Goal: Information Seeking & Learning: Check status

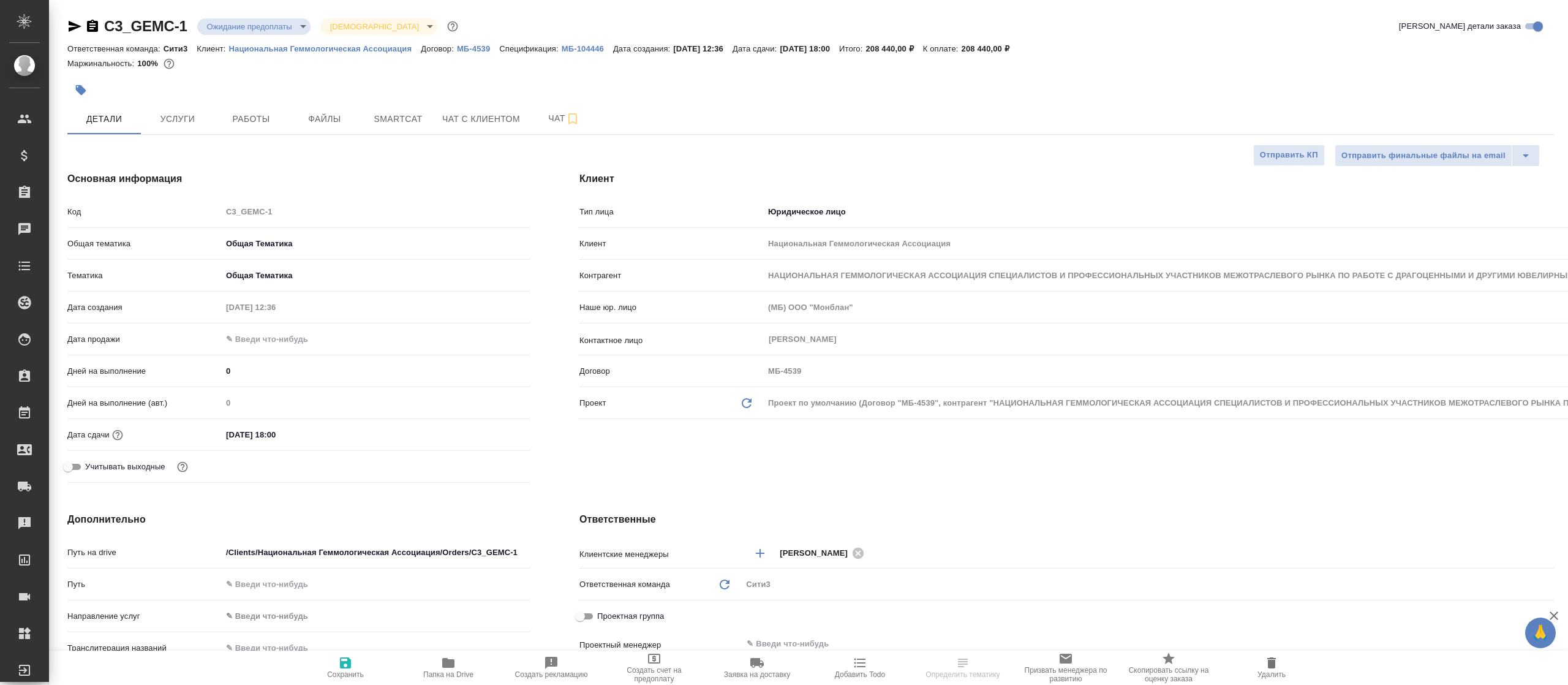
select select "RU"
type input "Касаткина Александра"
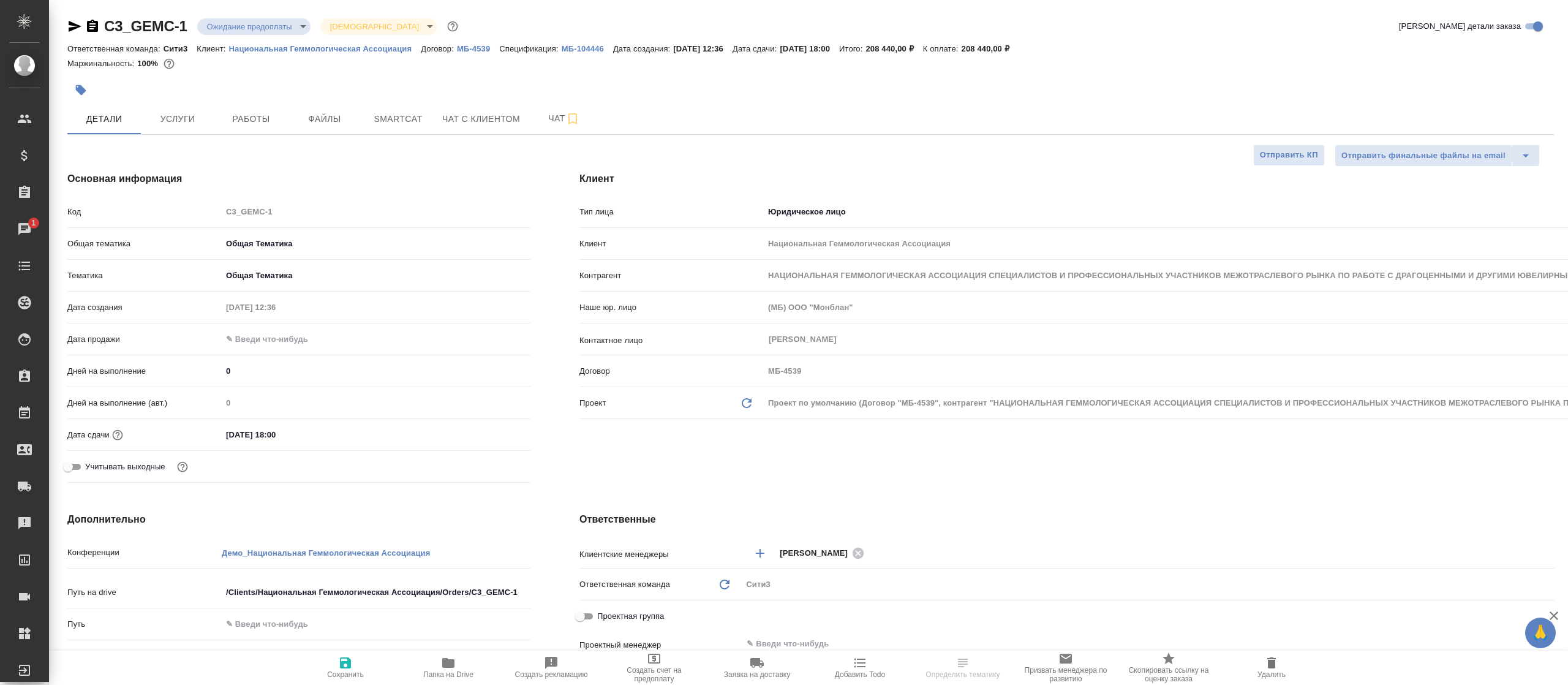
select select "RU"
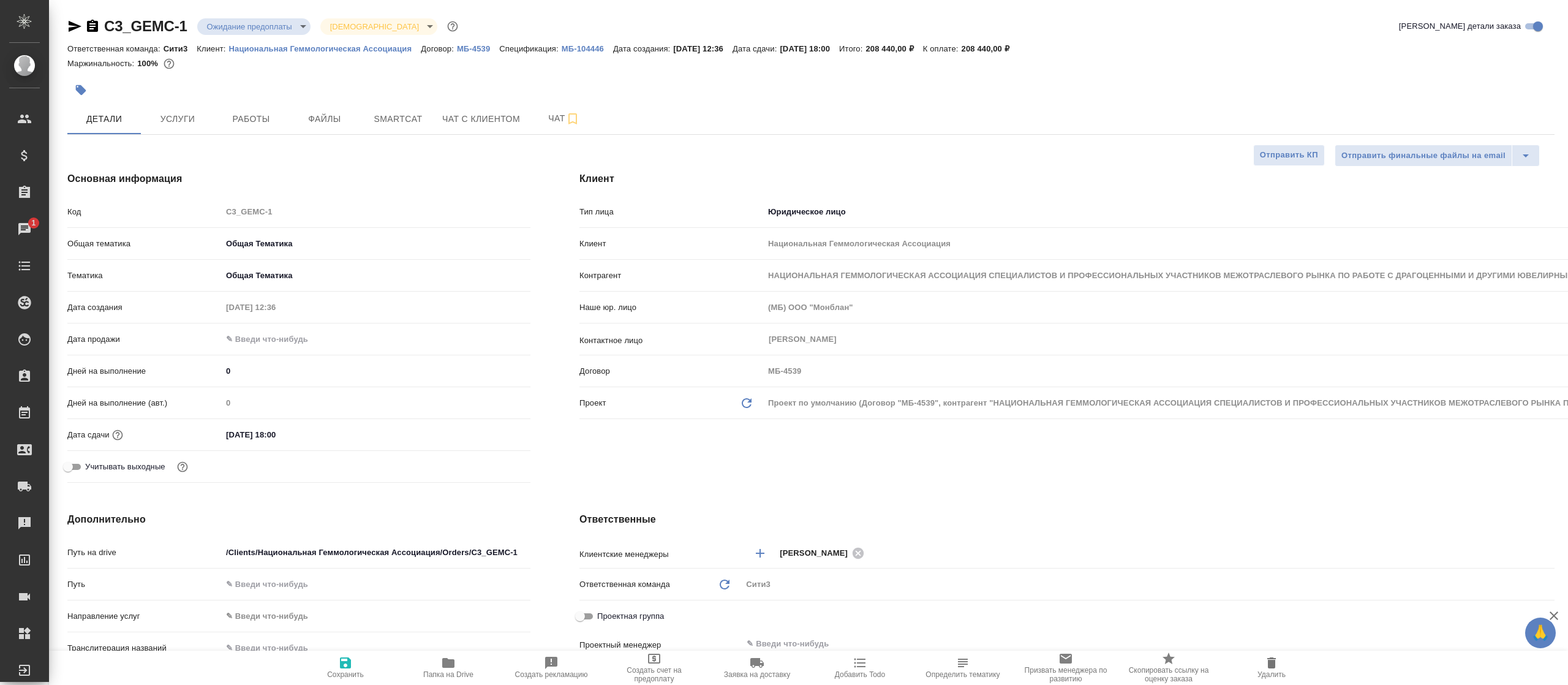
type textarea "x"
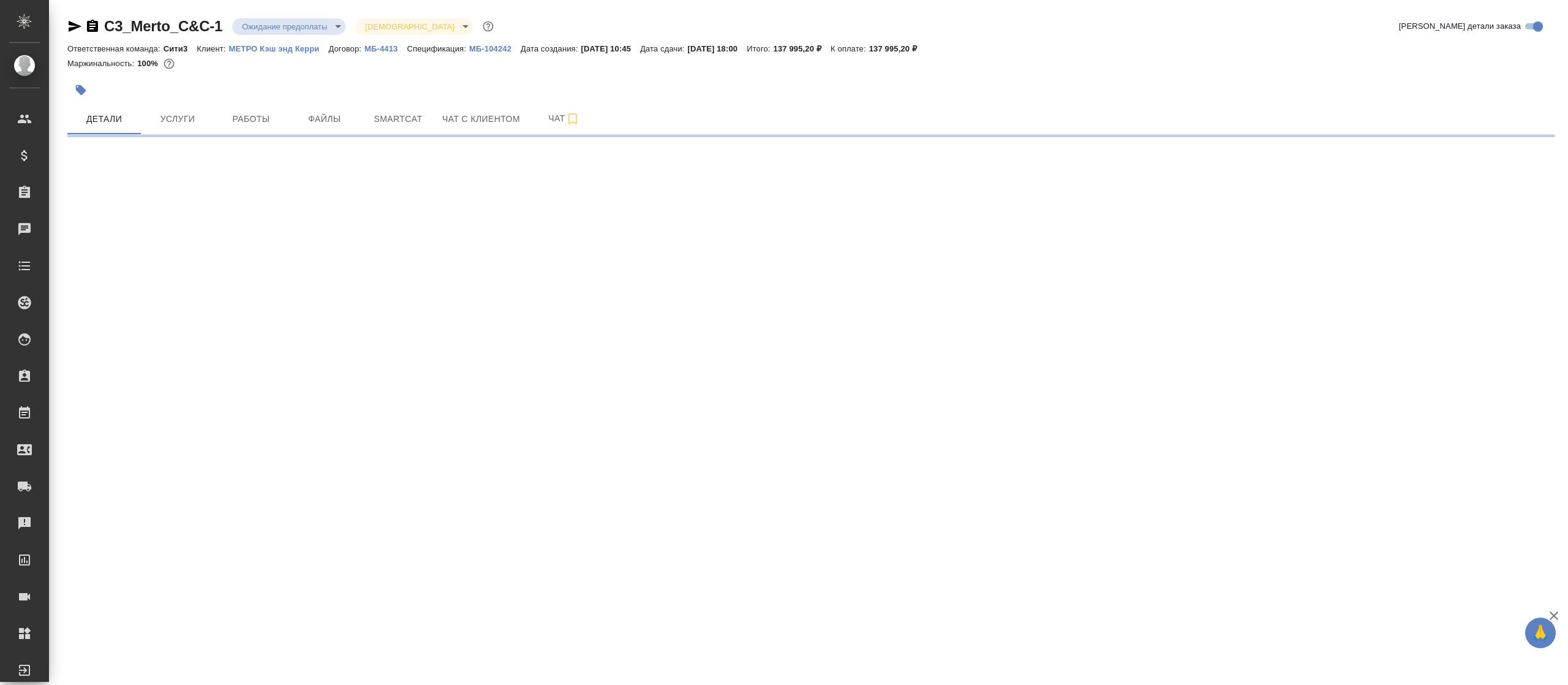
select select "RU"
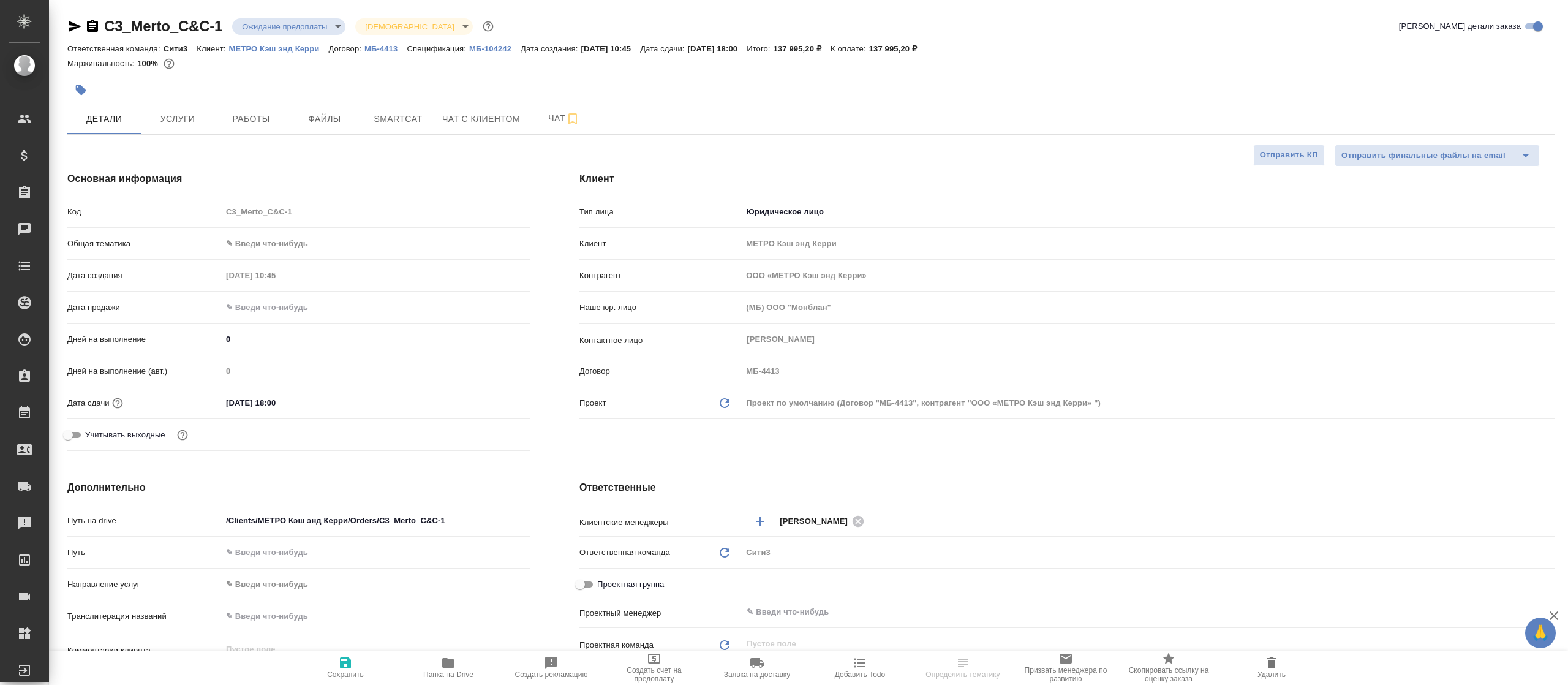
type textarea "x"
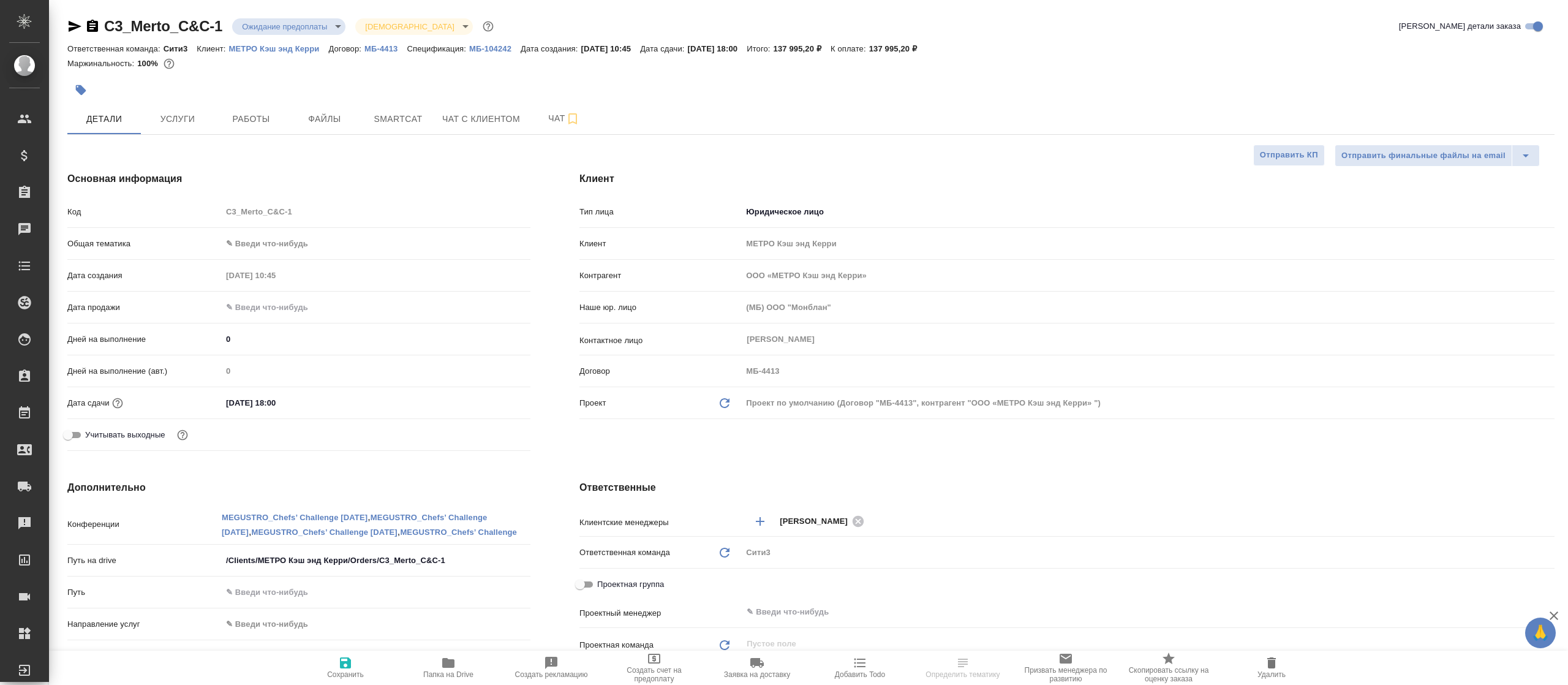
type textarea "x"
select select "RU"
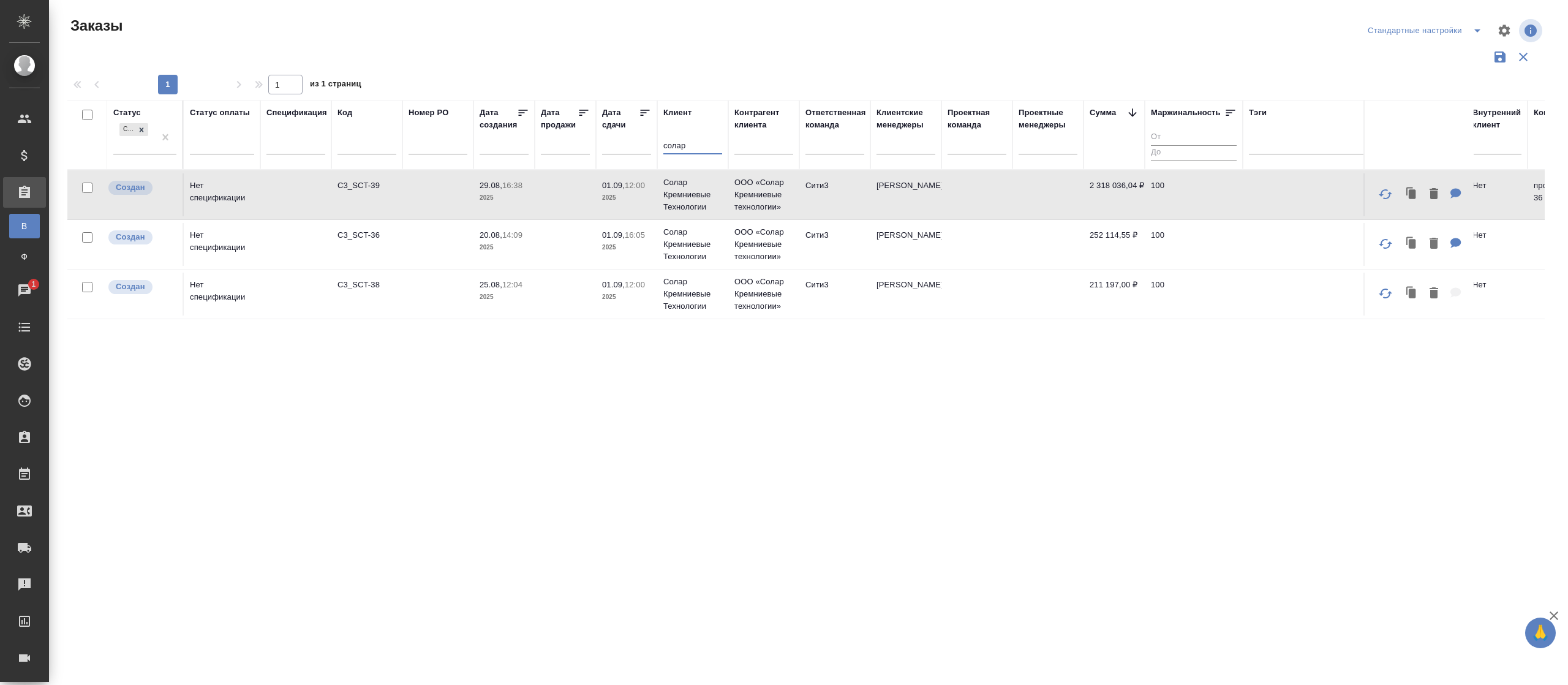
drag, startPoint x: 712, startPoint y: 149, endPoint x: 626, endPoint y: 151, distance: 86.0
click at [626, 151] on tr "Статус Создан Статус оплаты Спецификация Код Номер PO Дата создания Дата продаж…" at bounding box center [961, 135] width 1788 height 70
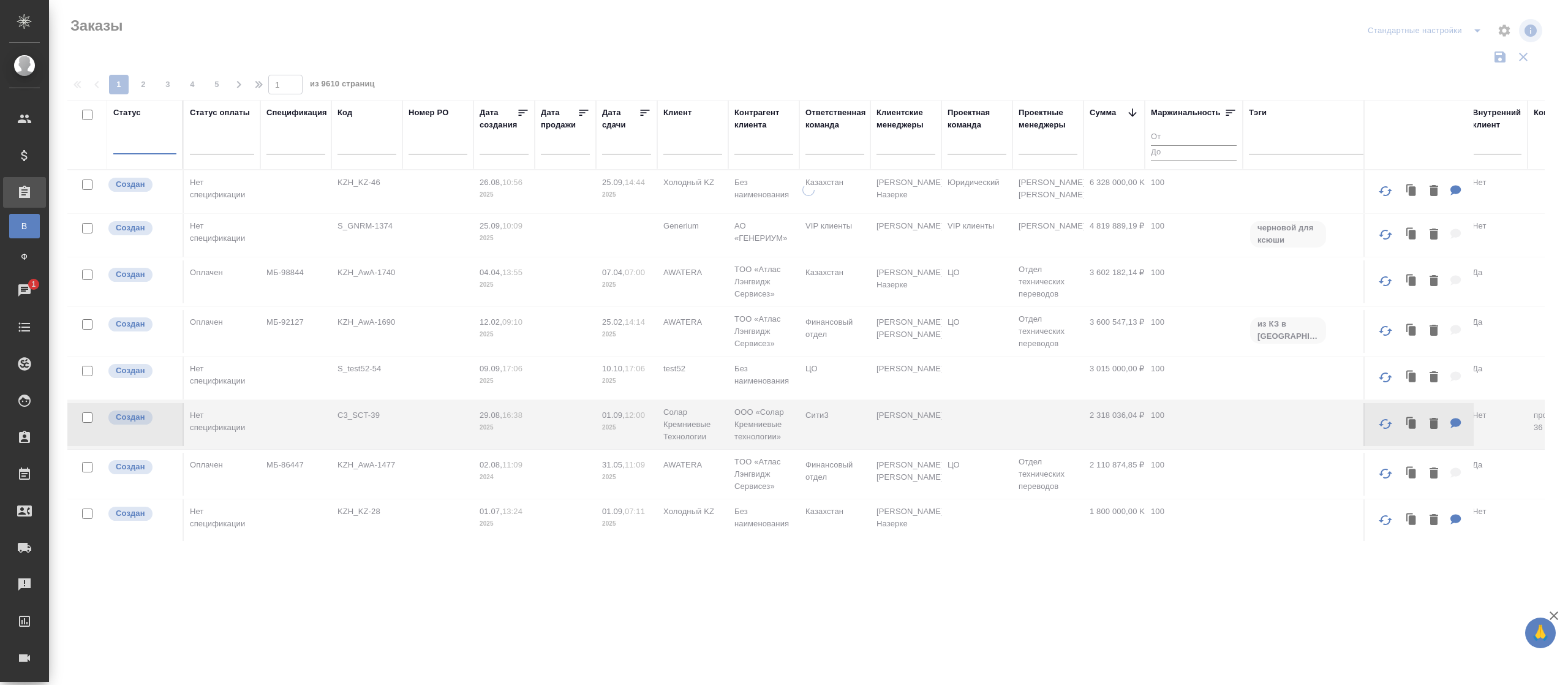
click at [831, 120] on div "Ответственная команда" at bounding box center [836, 118] width 60 height 24
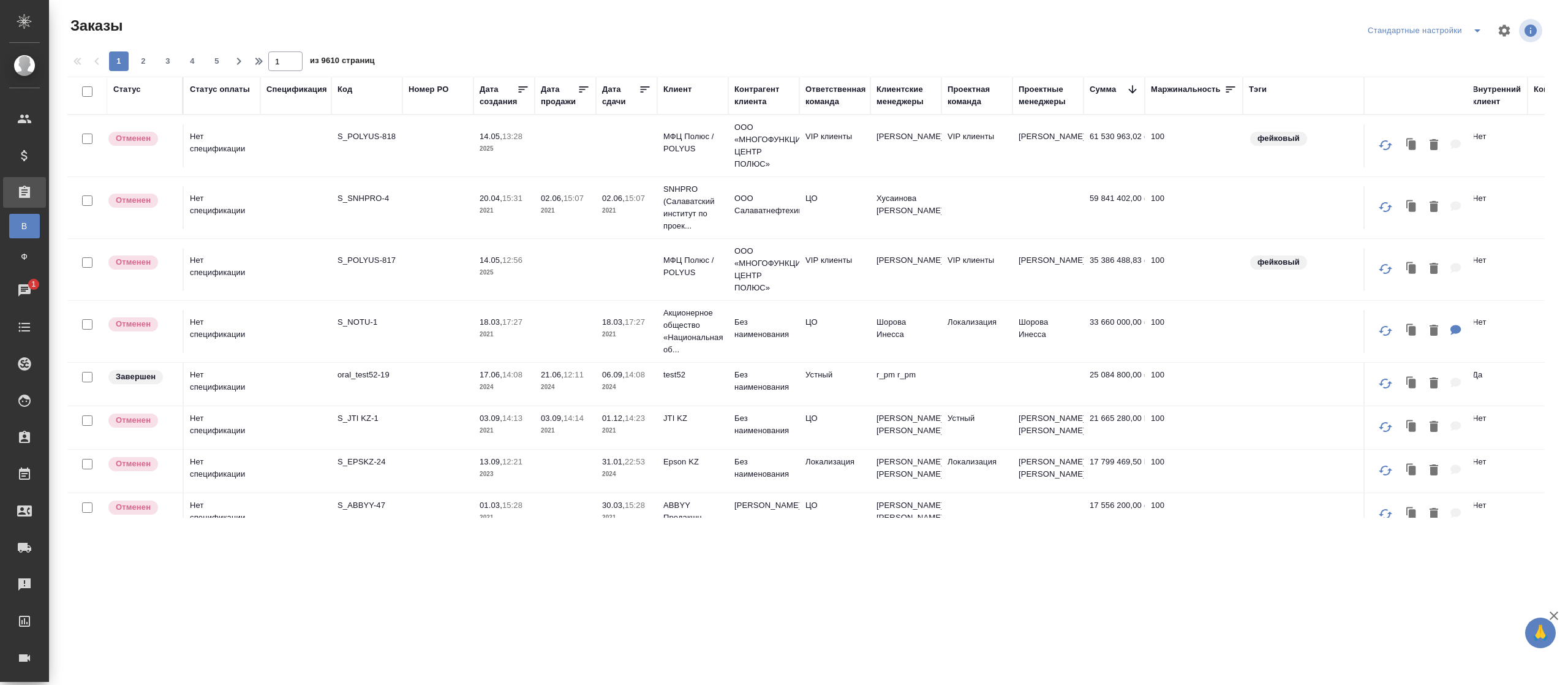
click at [826, 101] on div "Ответственная команда" at bounding box center [836, 95] width 60 height 24
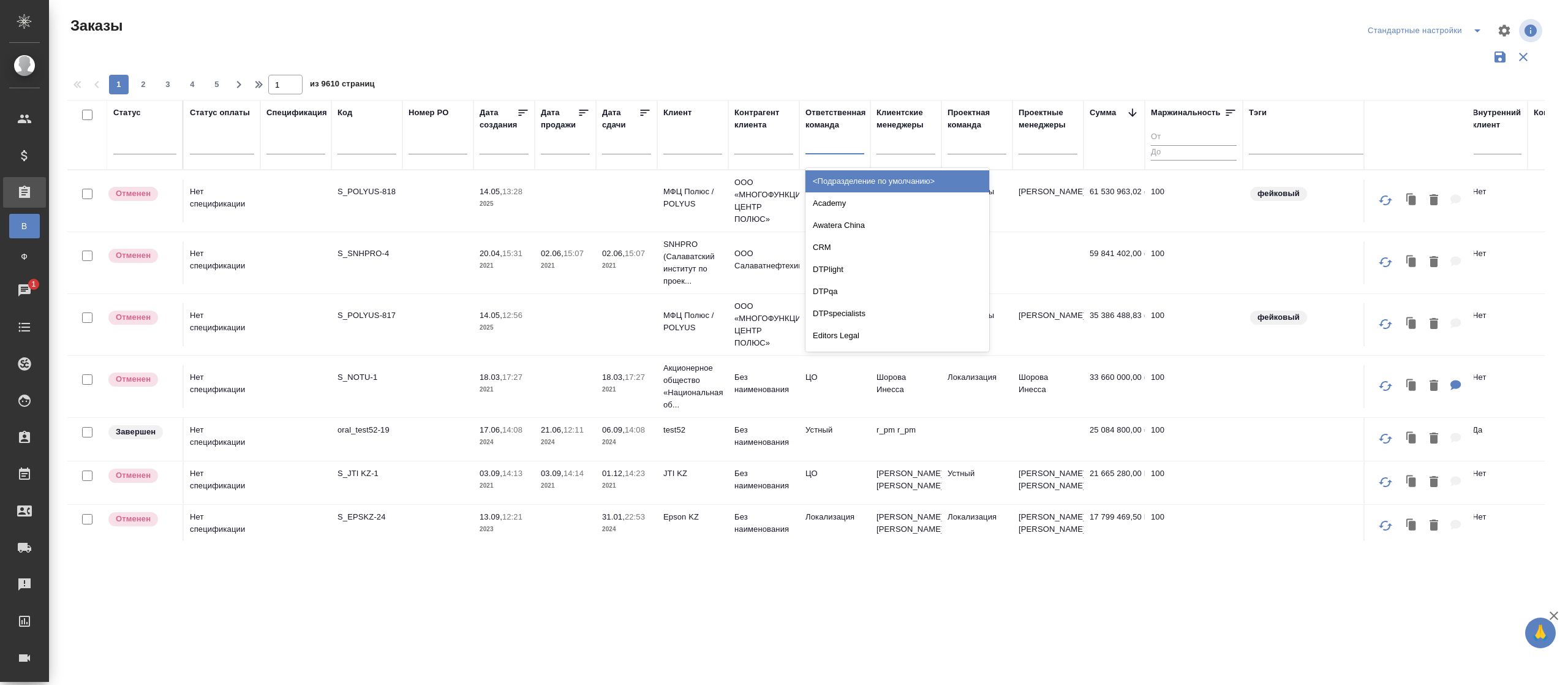
click at [831, 141] on div at bounding box center [835, 141] width 58 height 18
type input "кл"
click at [831, 183] on div "VIP клиенты" at bounding box center [898, 181] width 184 height 22
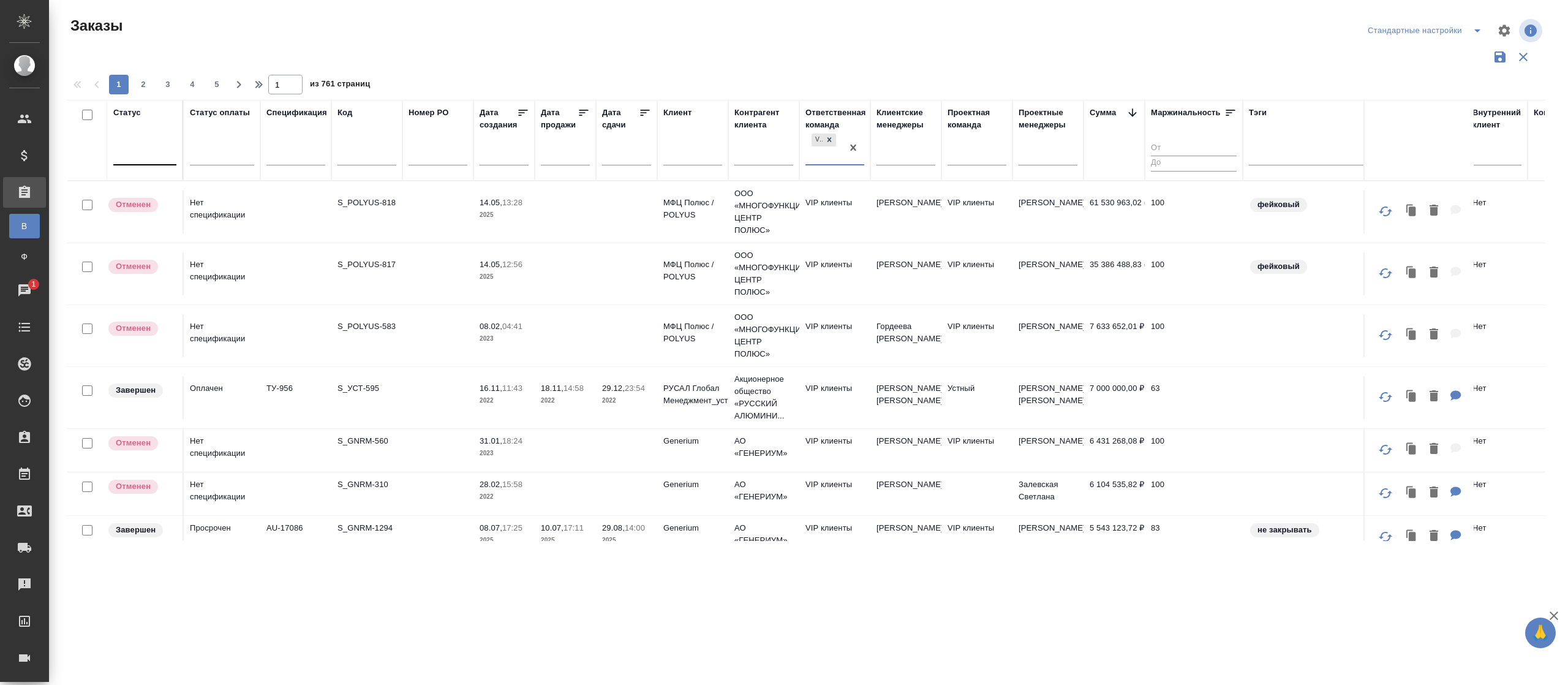
click at [133, 156] on div at bounding box center [145, 153] width 63 height 18
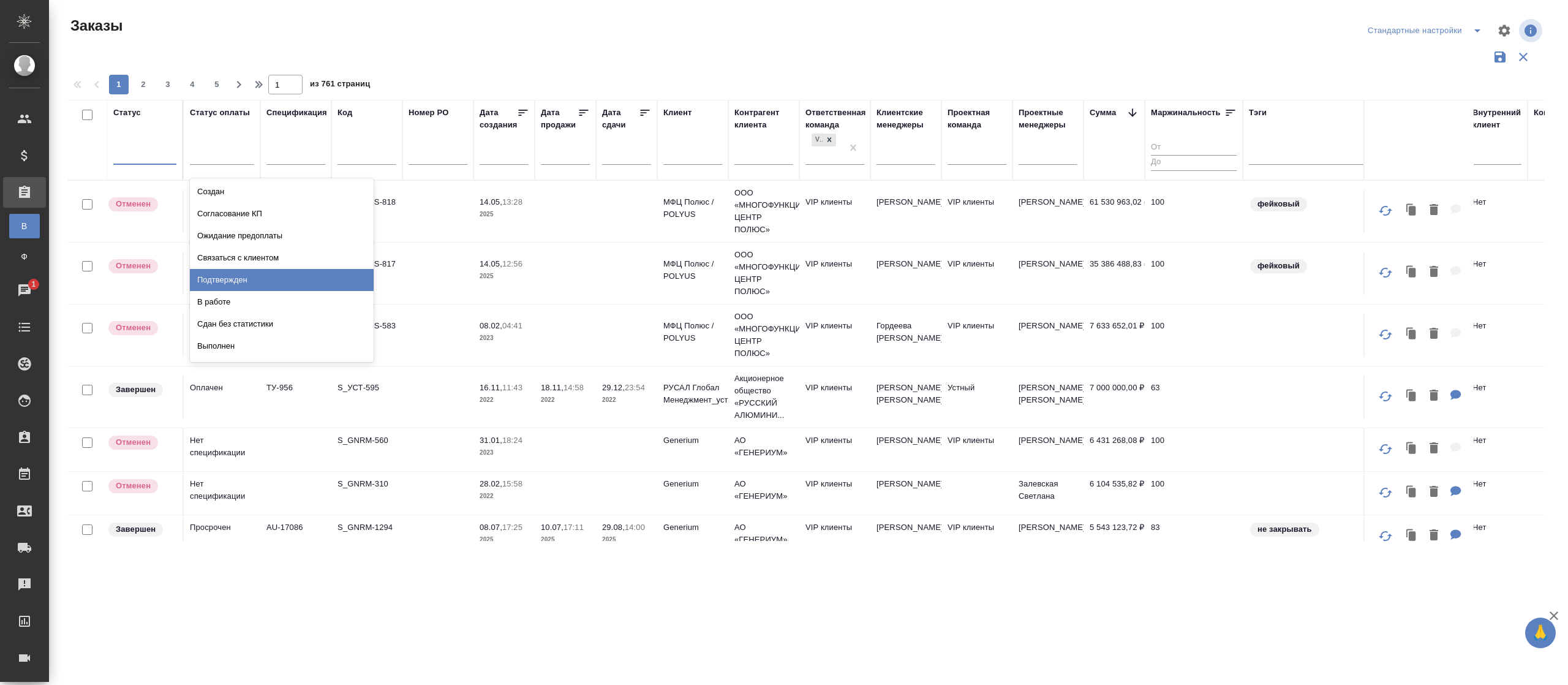
click at [238, 278] on div "Подтвержден" at bounding box center [282, 280] width 184 height 22
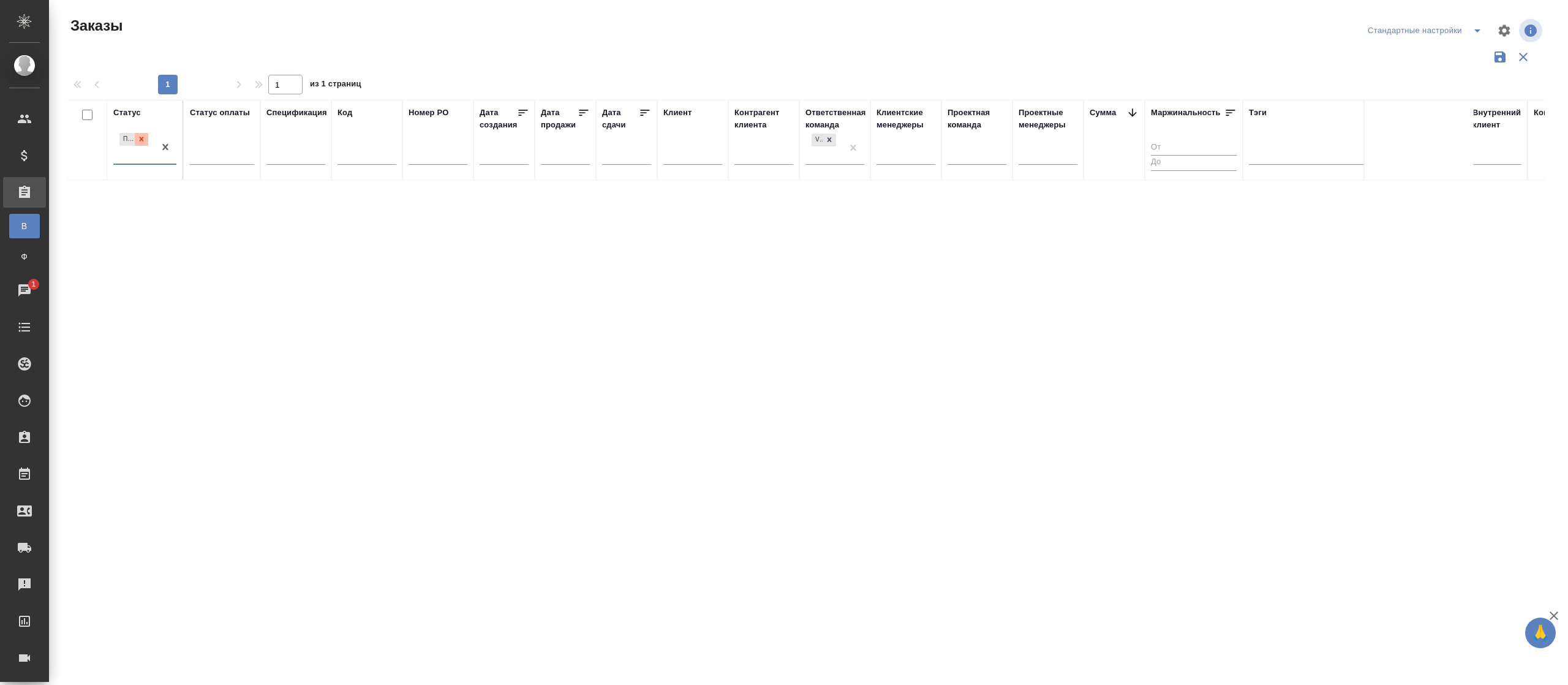
click at [140, 135] on icon at bounding box center [141, 139] width 9 height 9
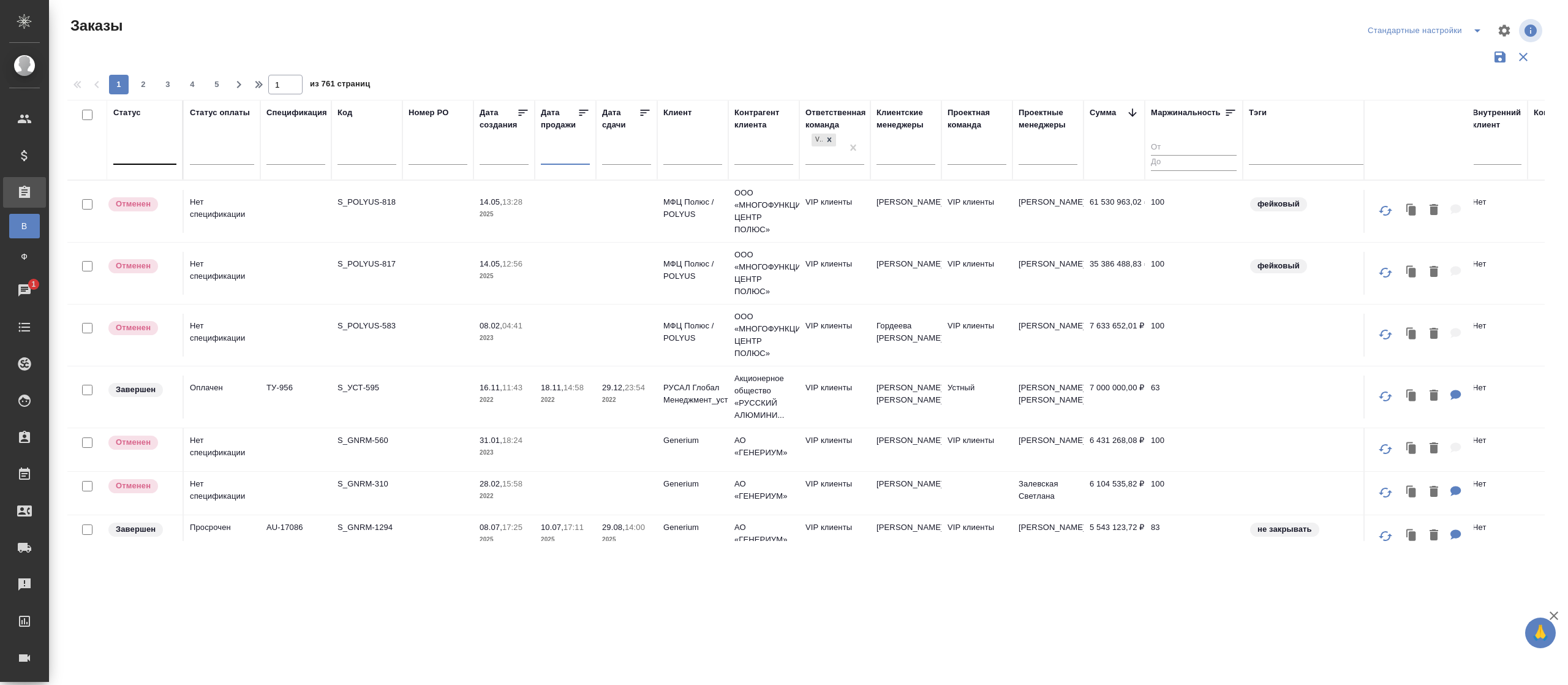
click at [557, 154] on input "text" at bounding box center [568, 154] width 41 height 17
click at [671, 289] on span "26" at bounding box center [662, 290] width 27 height 24
type div "[DATE]T21:00:00.000Z"
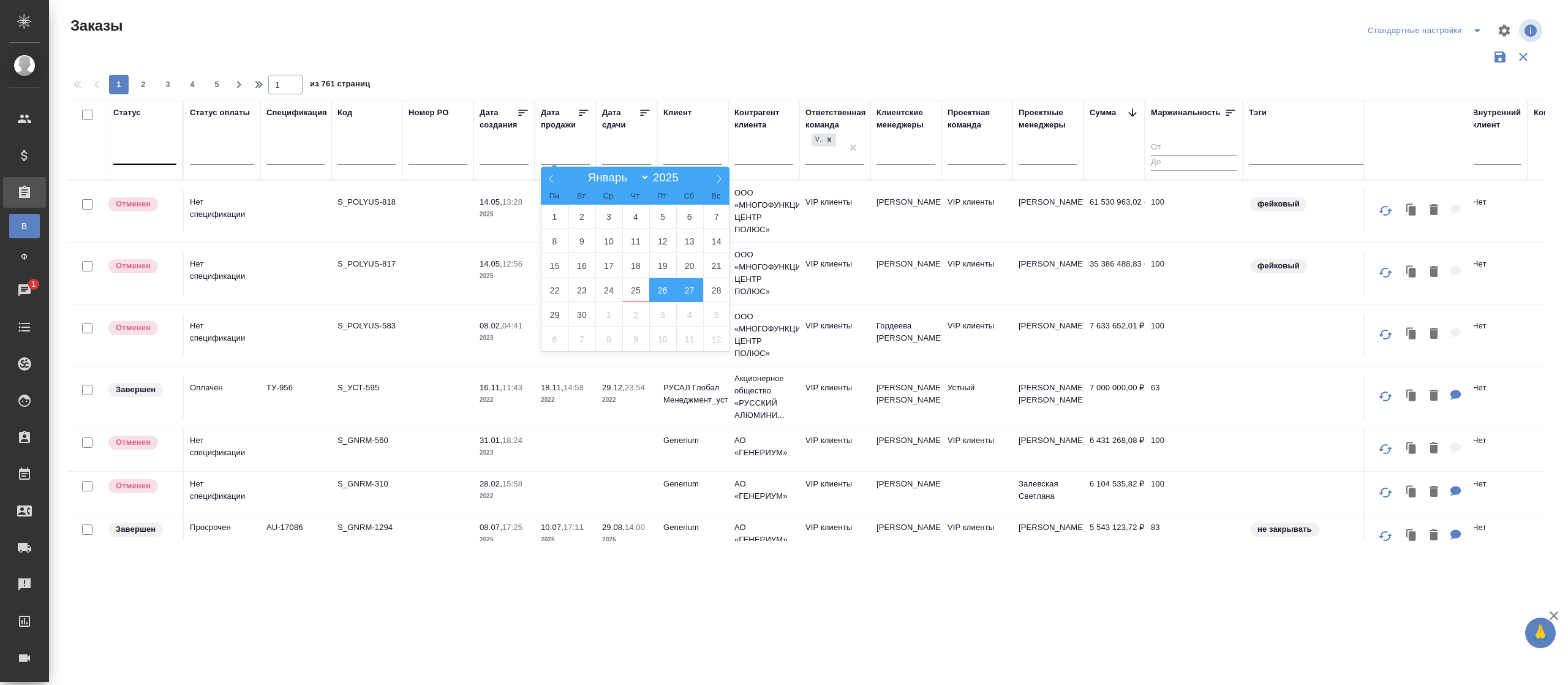
click at [681, 291] on span "27" at bounding box center [689, 290] width 27 height 24
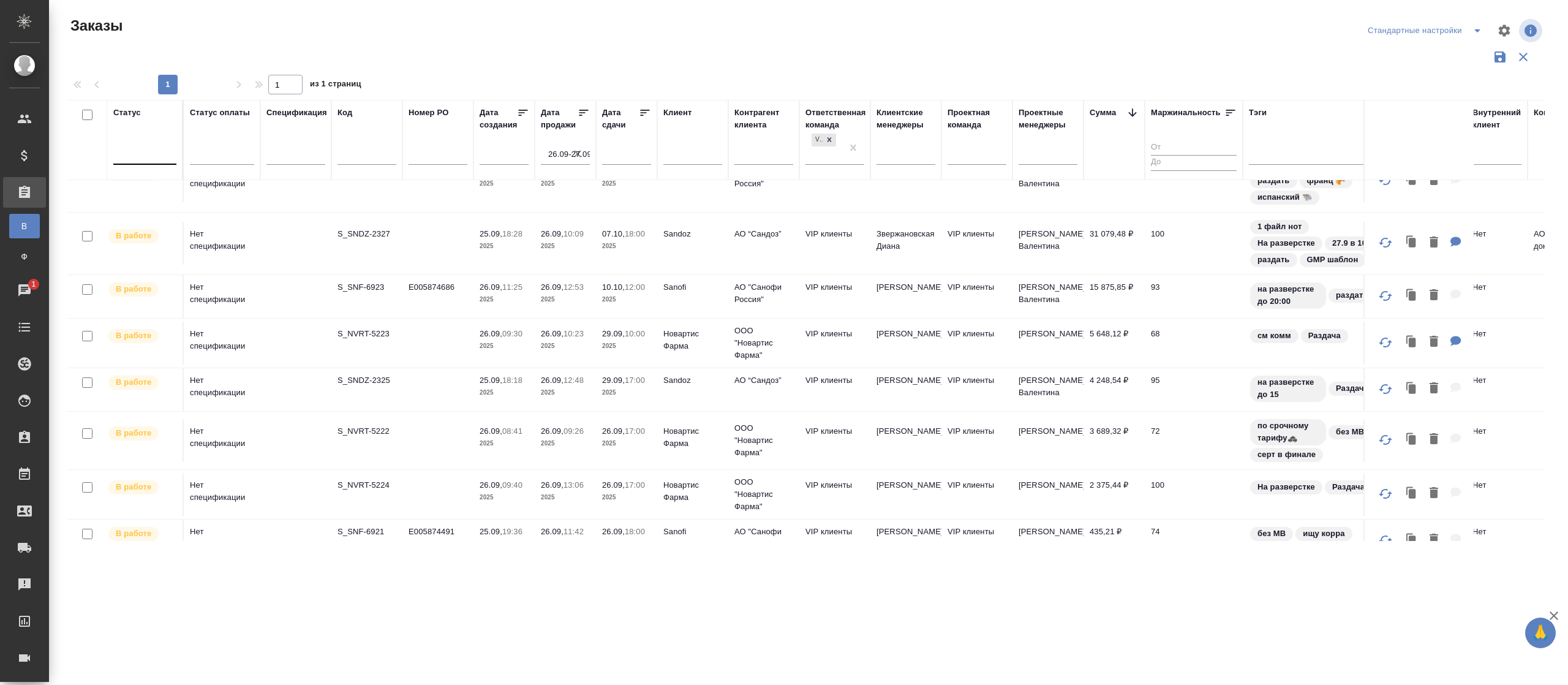
scroll to position [74, 0]
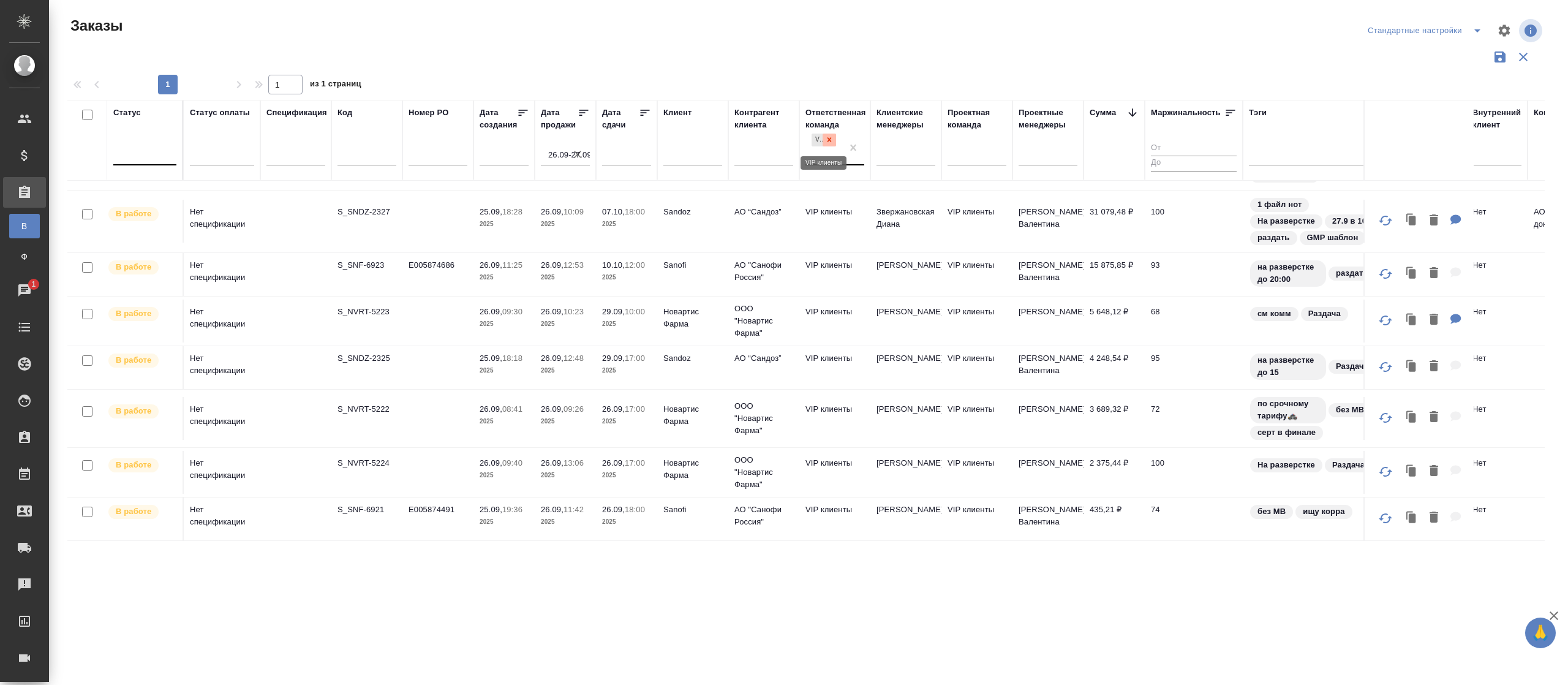
click at [831, 141] on icon at bounding box center [829, 140] width 5 height 5
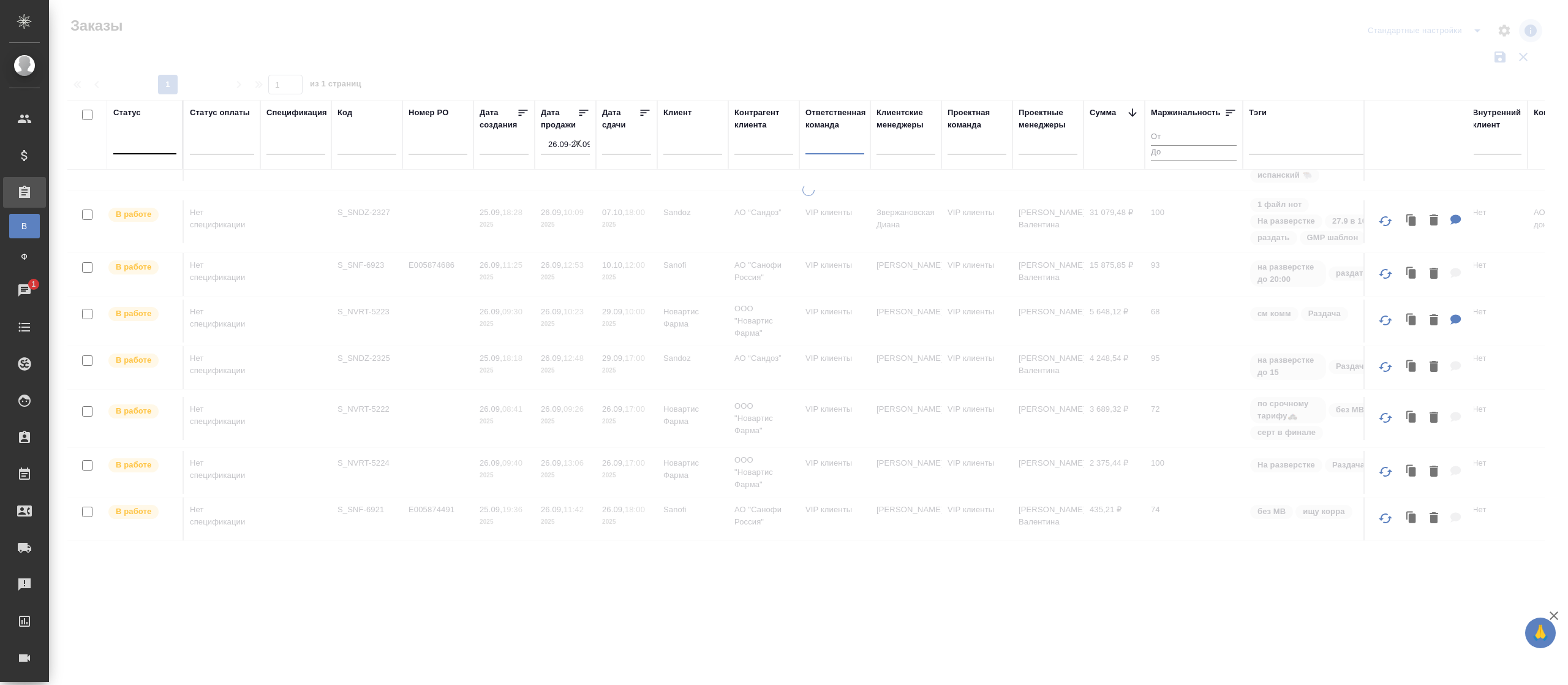
scroll to position [64, 0]
click at [824, 149] on div at bounding box center [835, 141] width 58 height 18
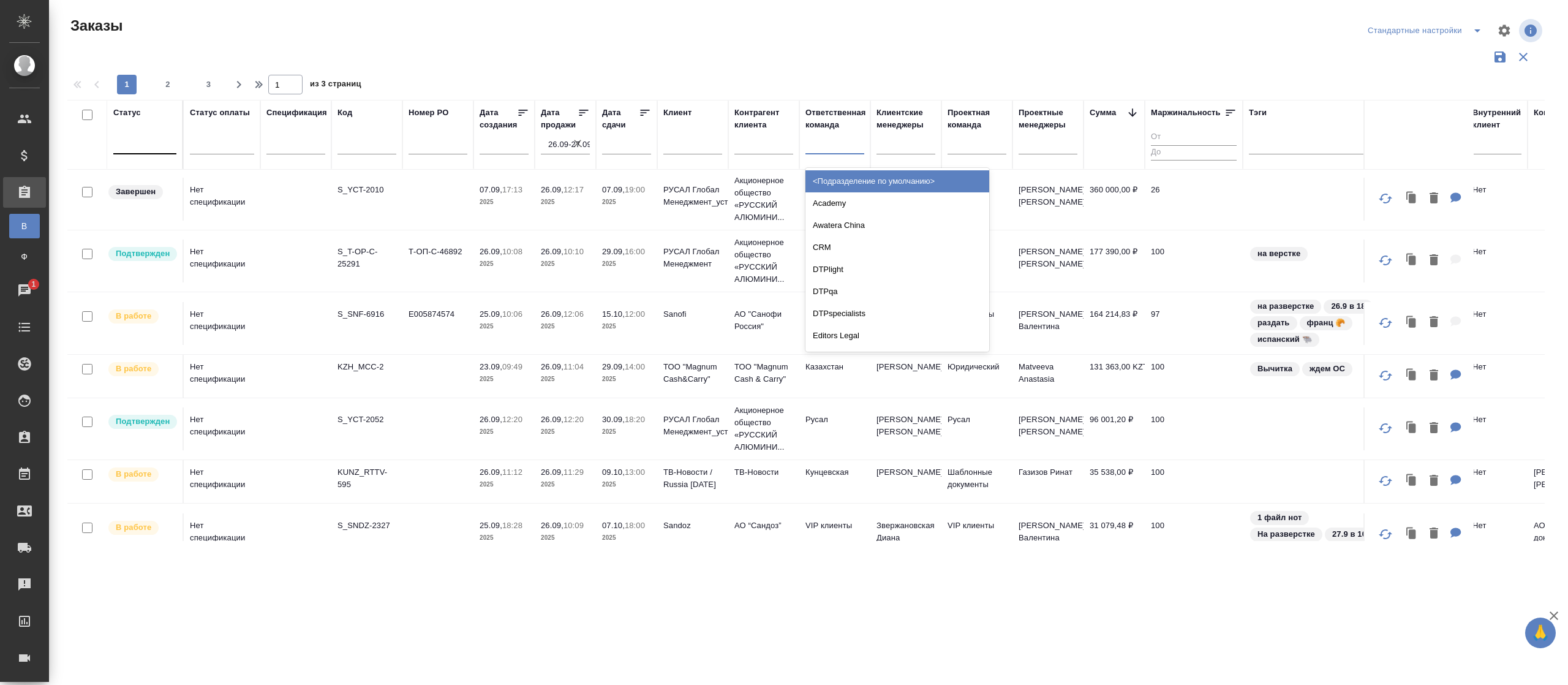
scroll to position [74, 0]
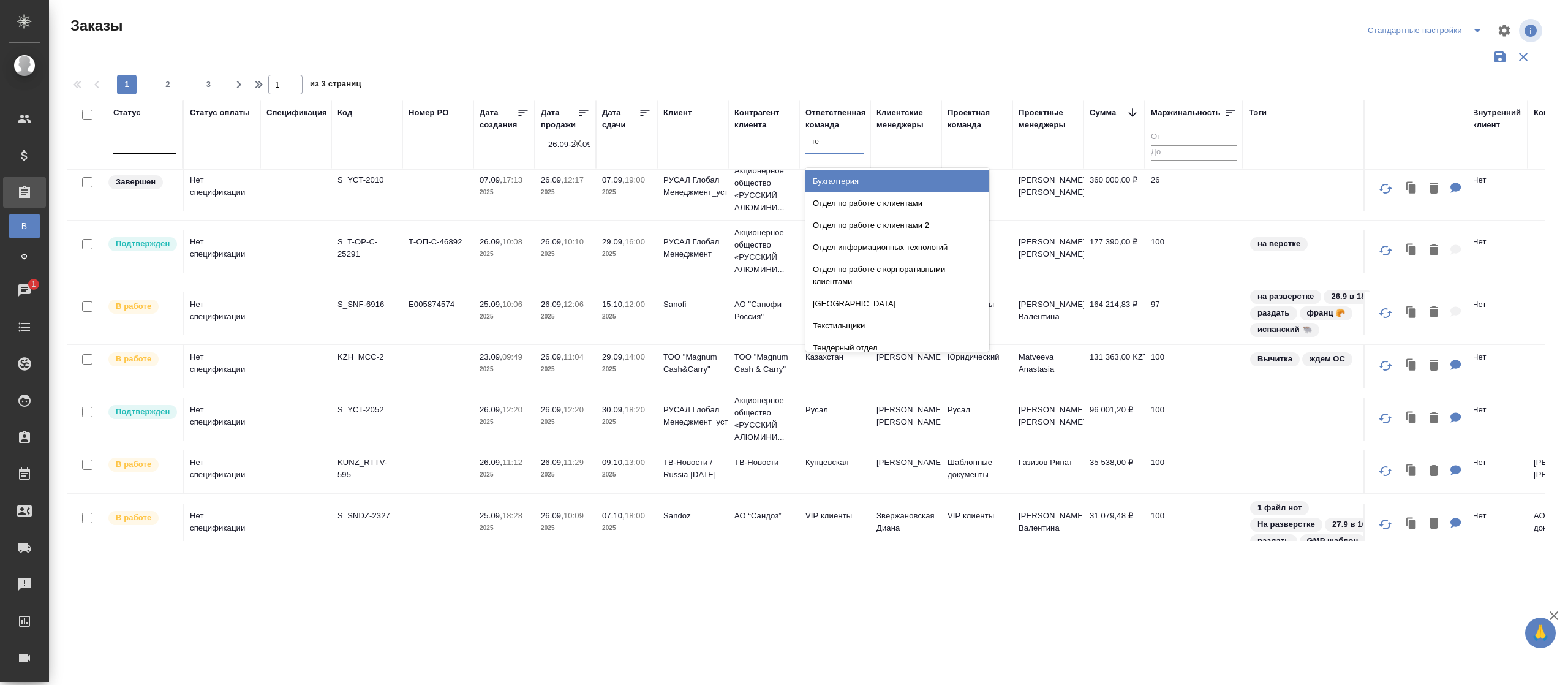
type input "тех"
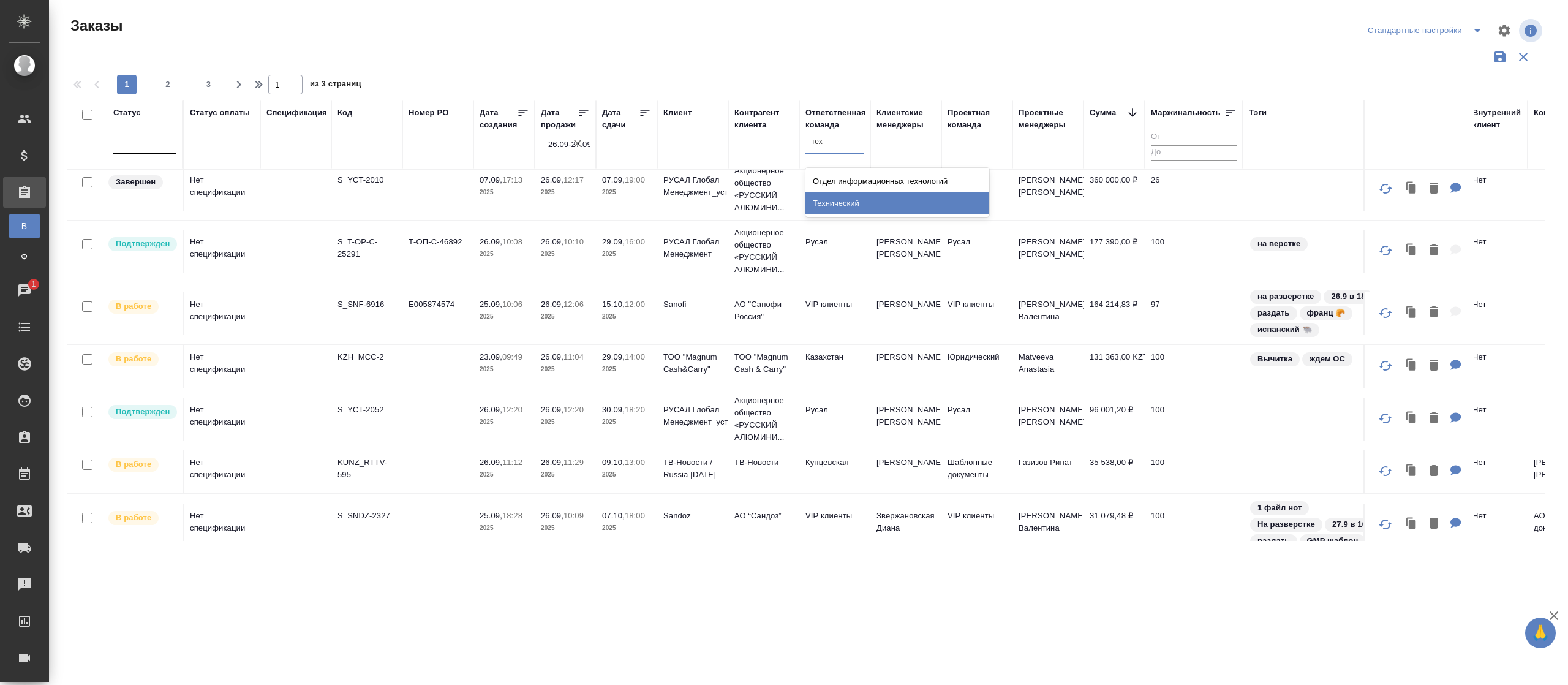
click at [836, 199] on div "Технический" at bounding box center [898, 204] width 184 height 22
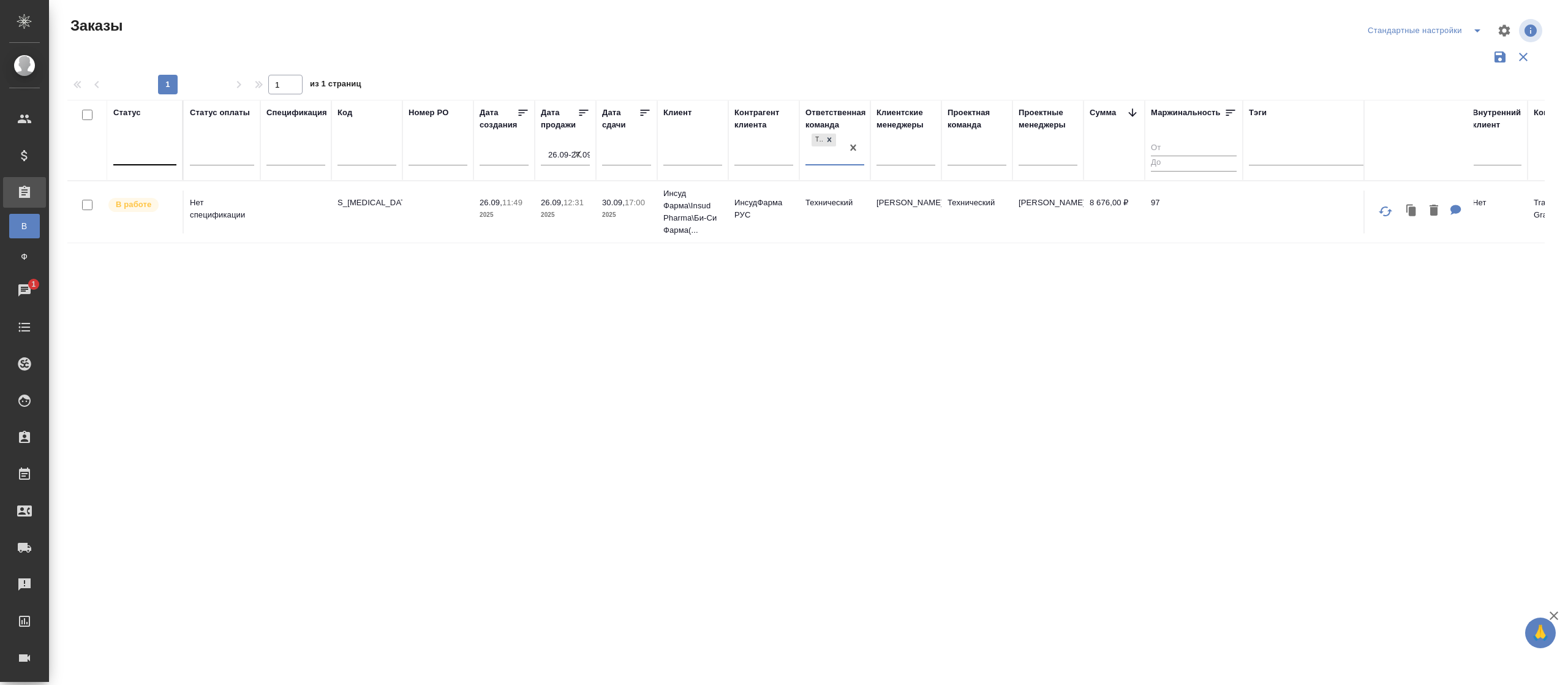
scroll to position [0, 0]
click at [829, 139] on icon at bounding box center [829, 140] width 5 height 5
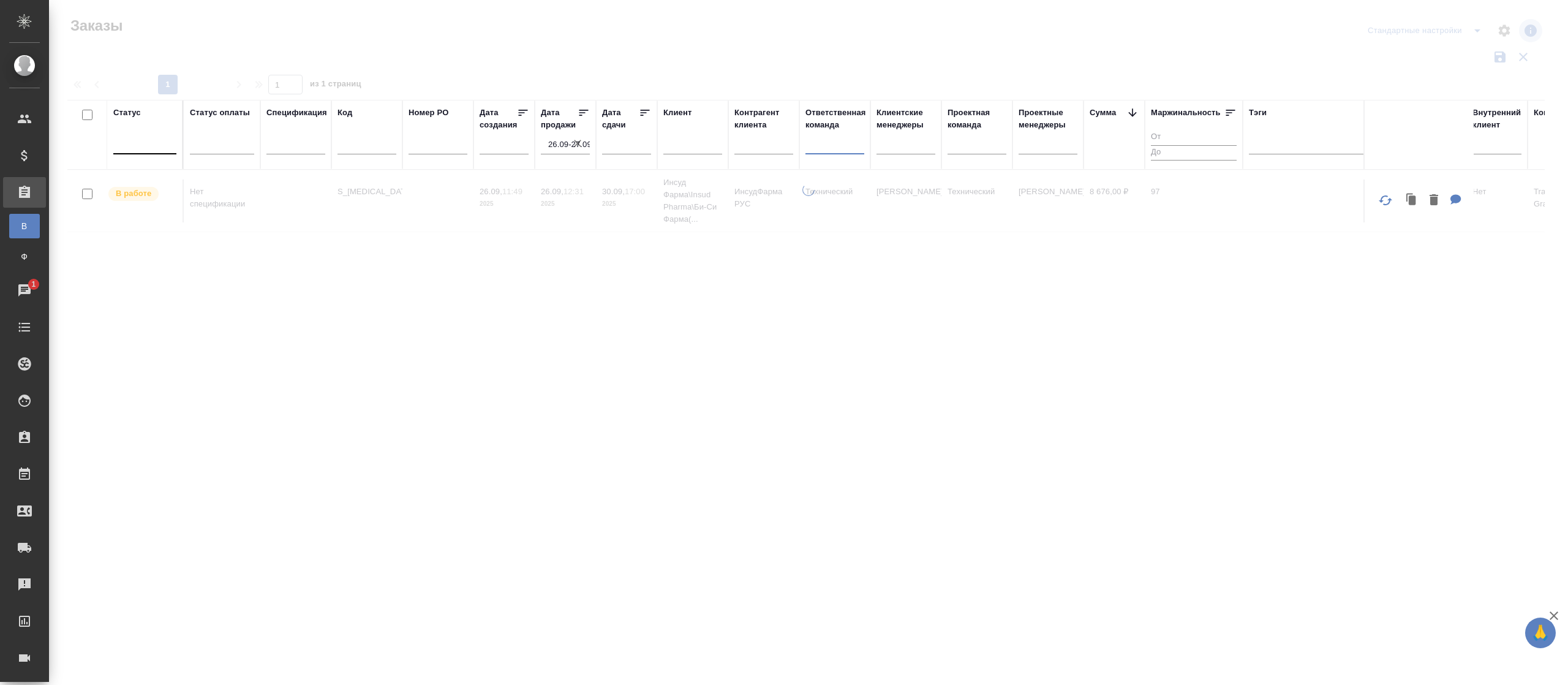
click at [822, 145] on div at bounding box center [835, 141] width 58 height 18
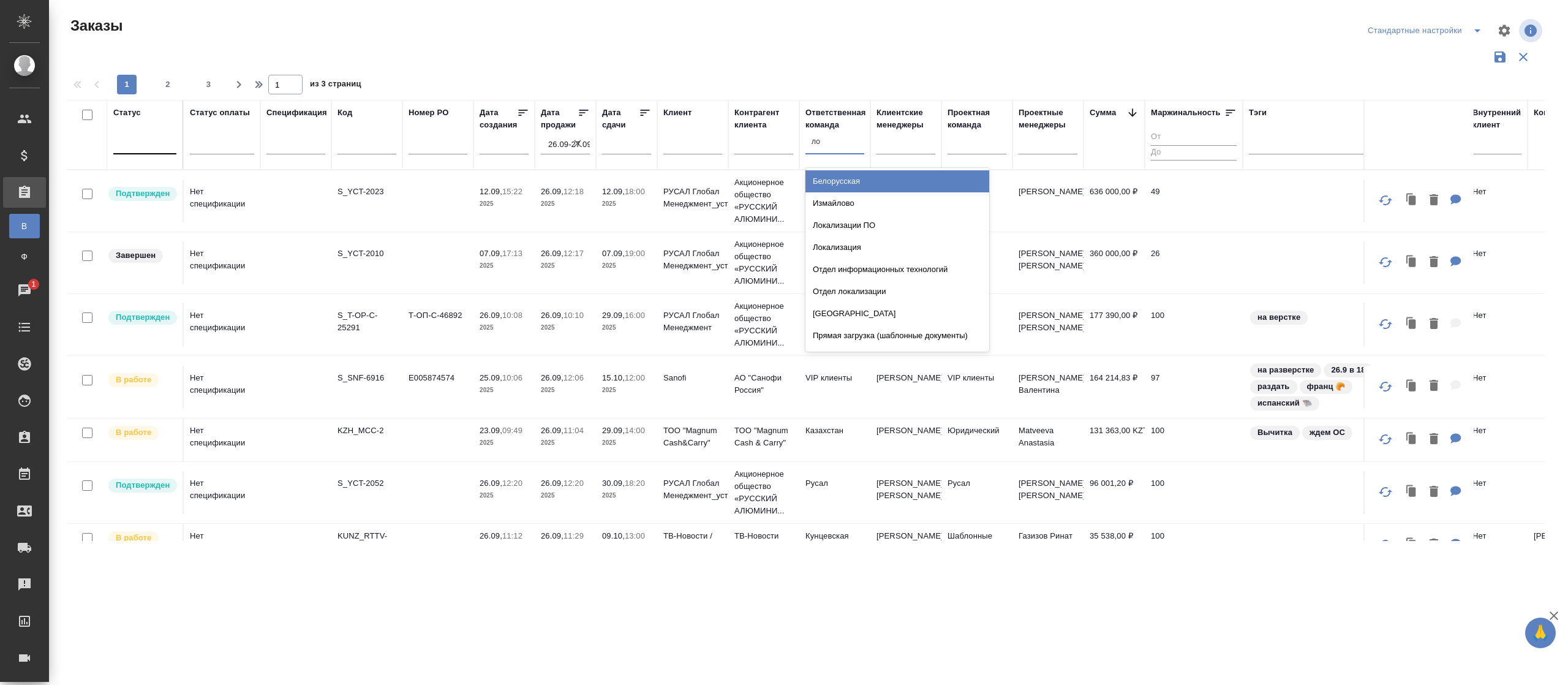
type input "лок"
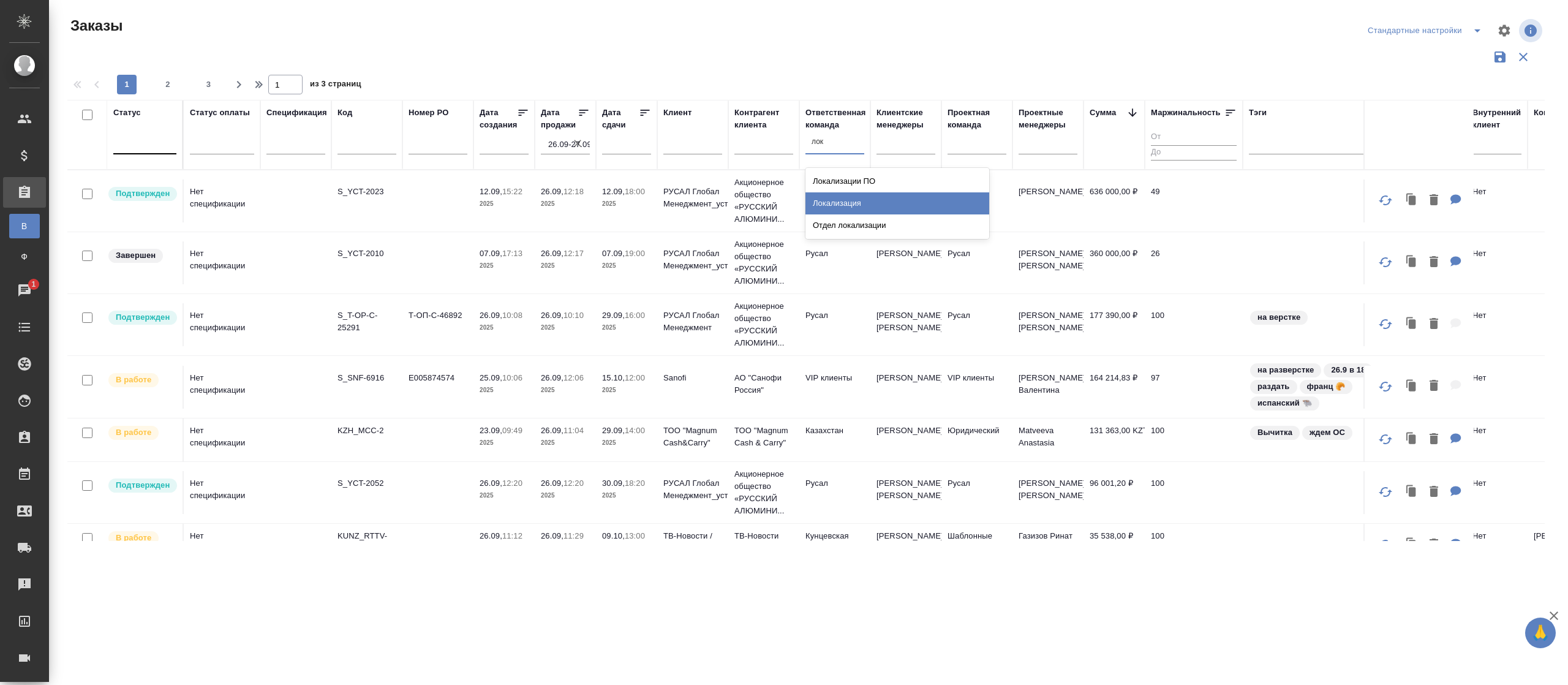
click at [843, 198] on div "Локализация" at bounding box center [898, 204] width 184 height 22
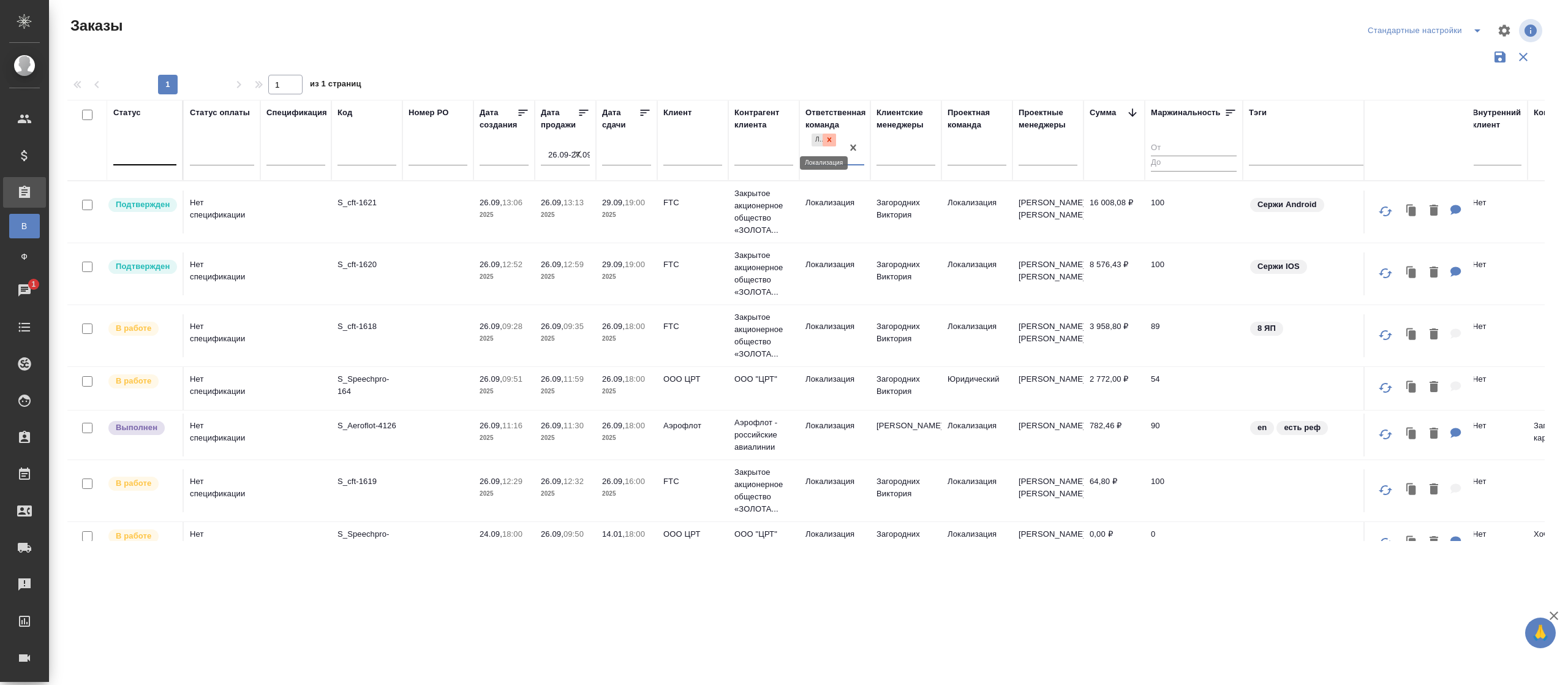
click at [826, 137] on icon at bounding box center [829, 139] width 9 height 9
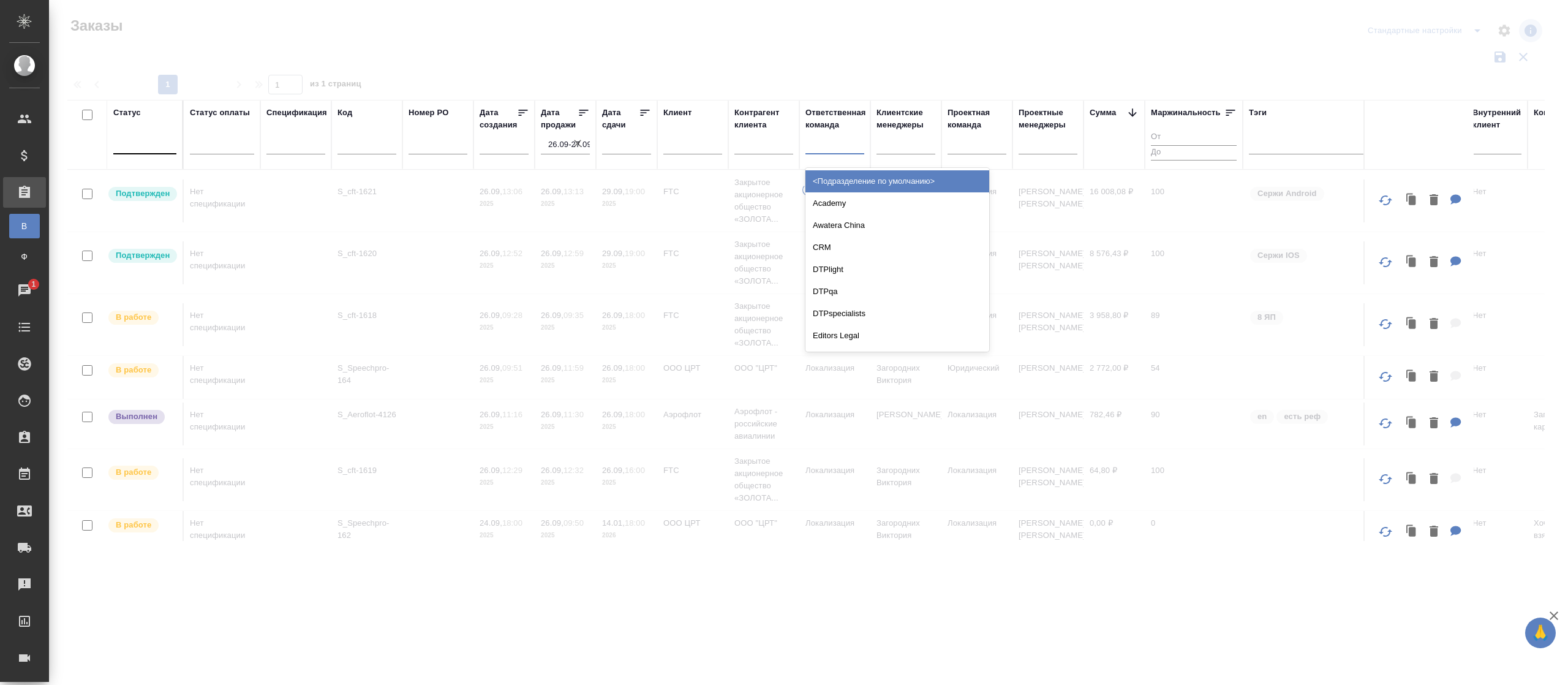
click at [822, 147] on div at bounding box center [835, 141] width 58 height 18
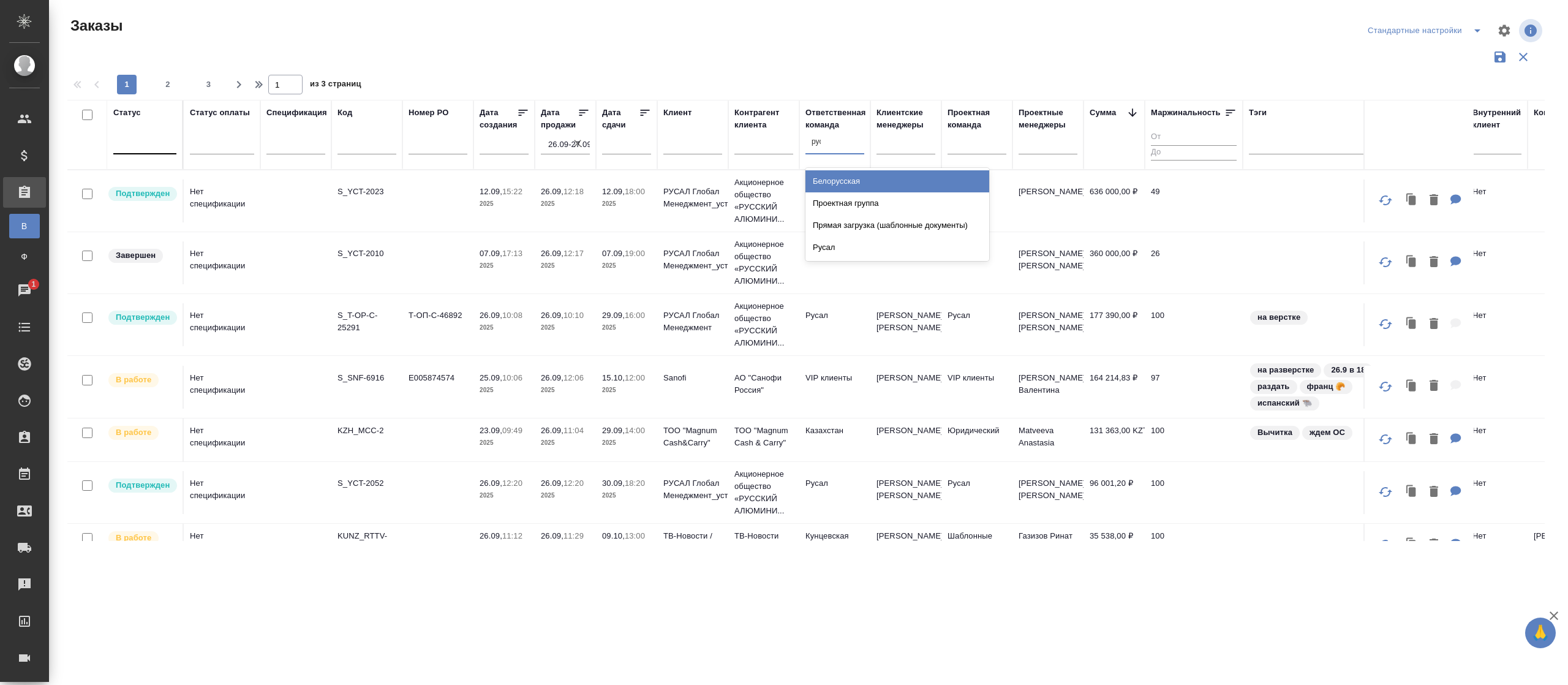
type input "руса"
click at [904, 188] on div "Русал" at bounding box center [898, 181] width 184 height 22
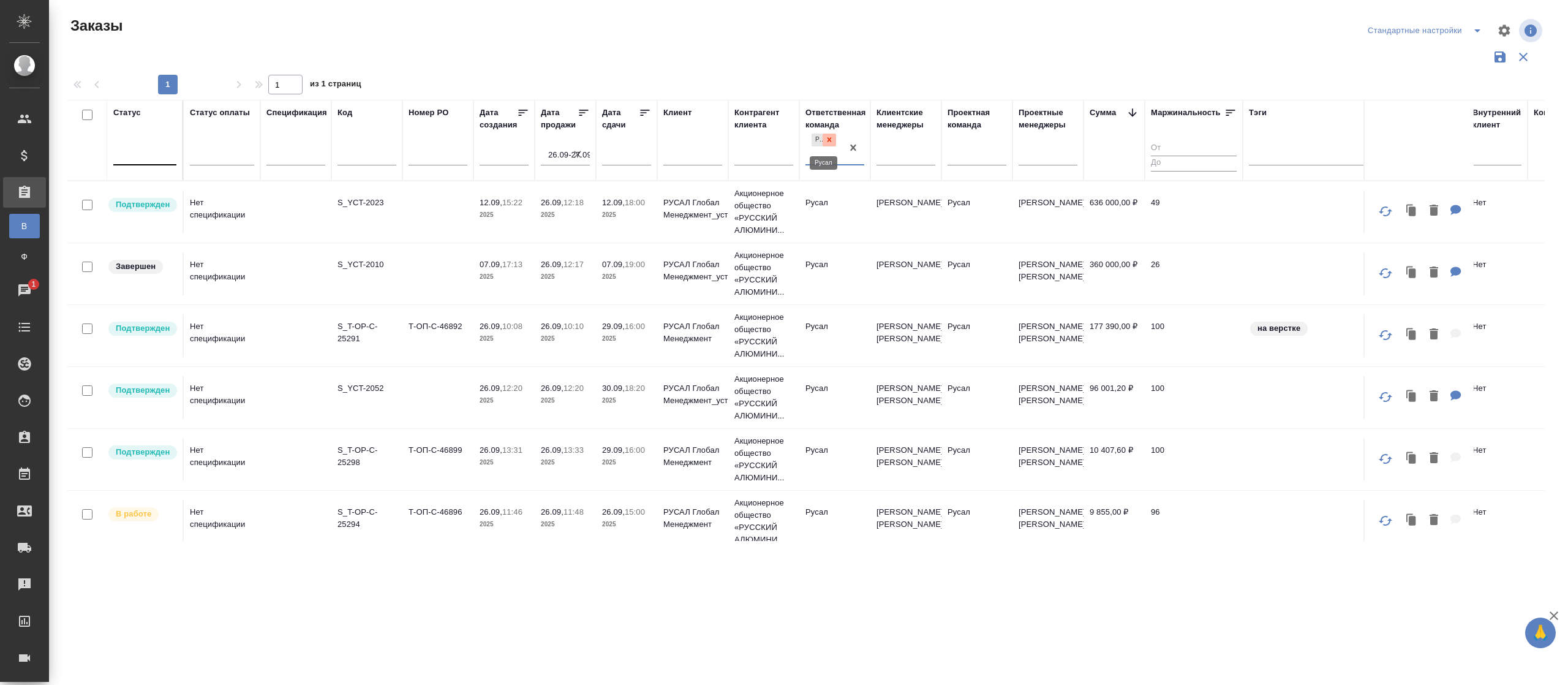
click at [832, 135] on icon at bounding box center [829, 139] width 9 height 9
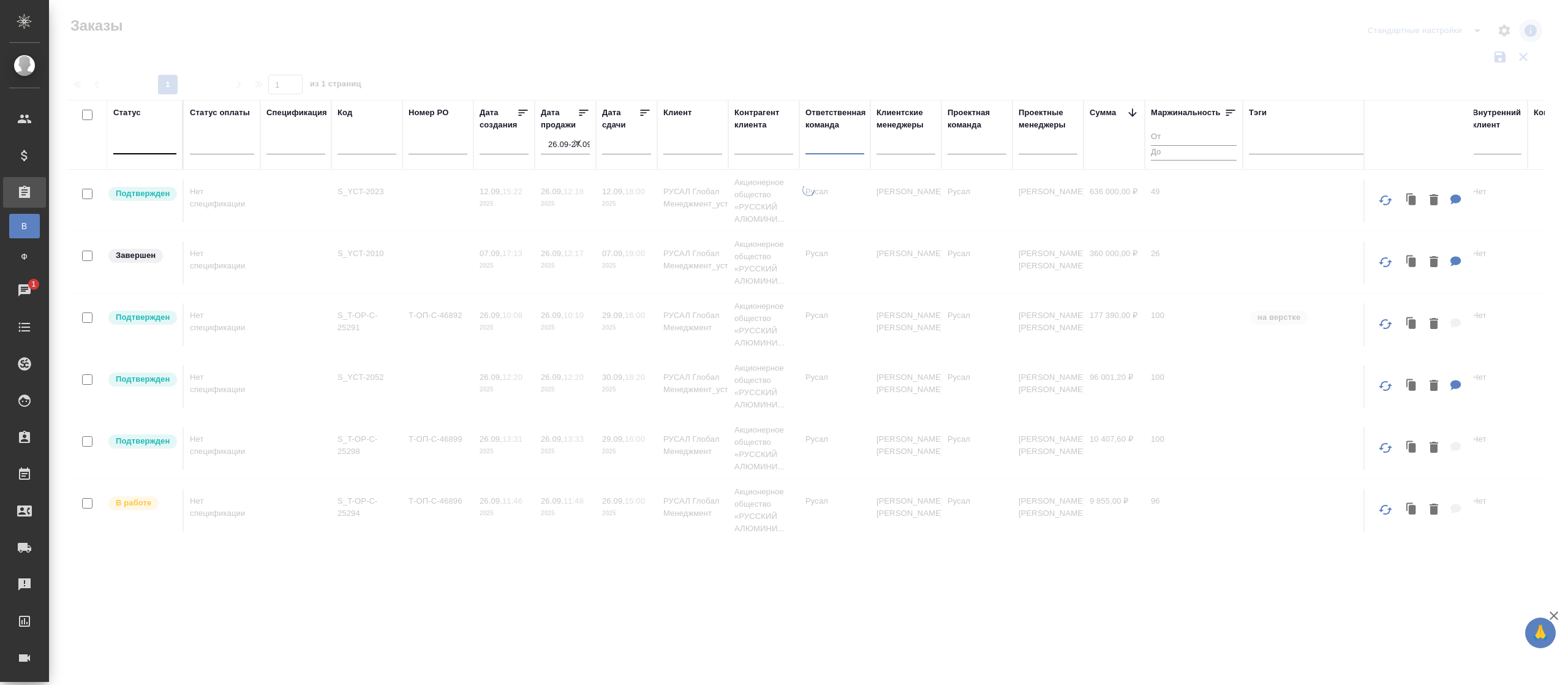
click at [831, 139] on div at bounding box center [835, 141] width 58 height 18
type input "сит"
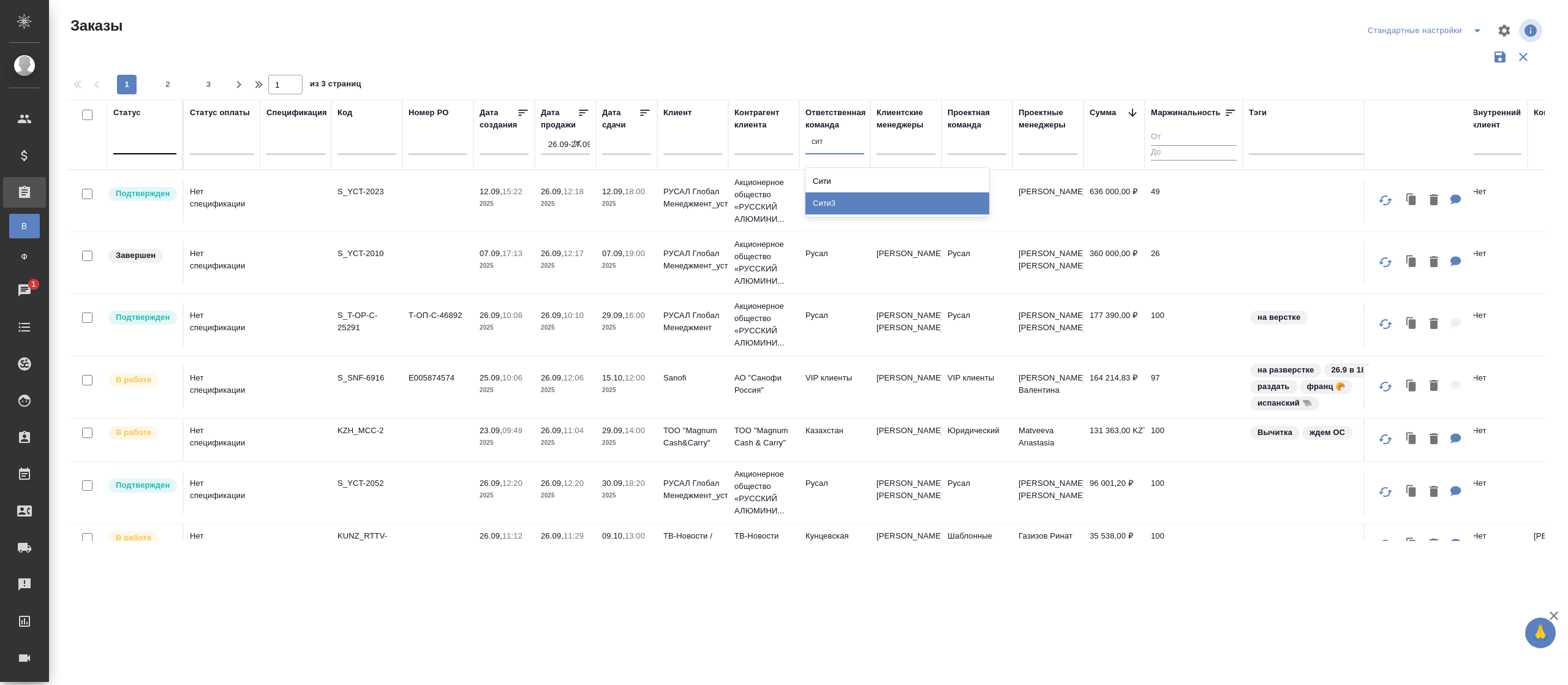
click at [841, 204] on div "Сити3" at bounding box center [898, 204] width 184 height 22
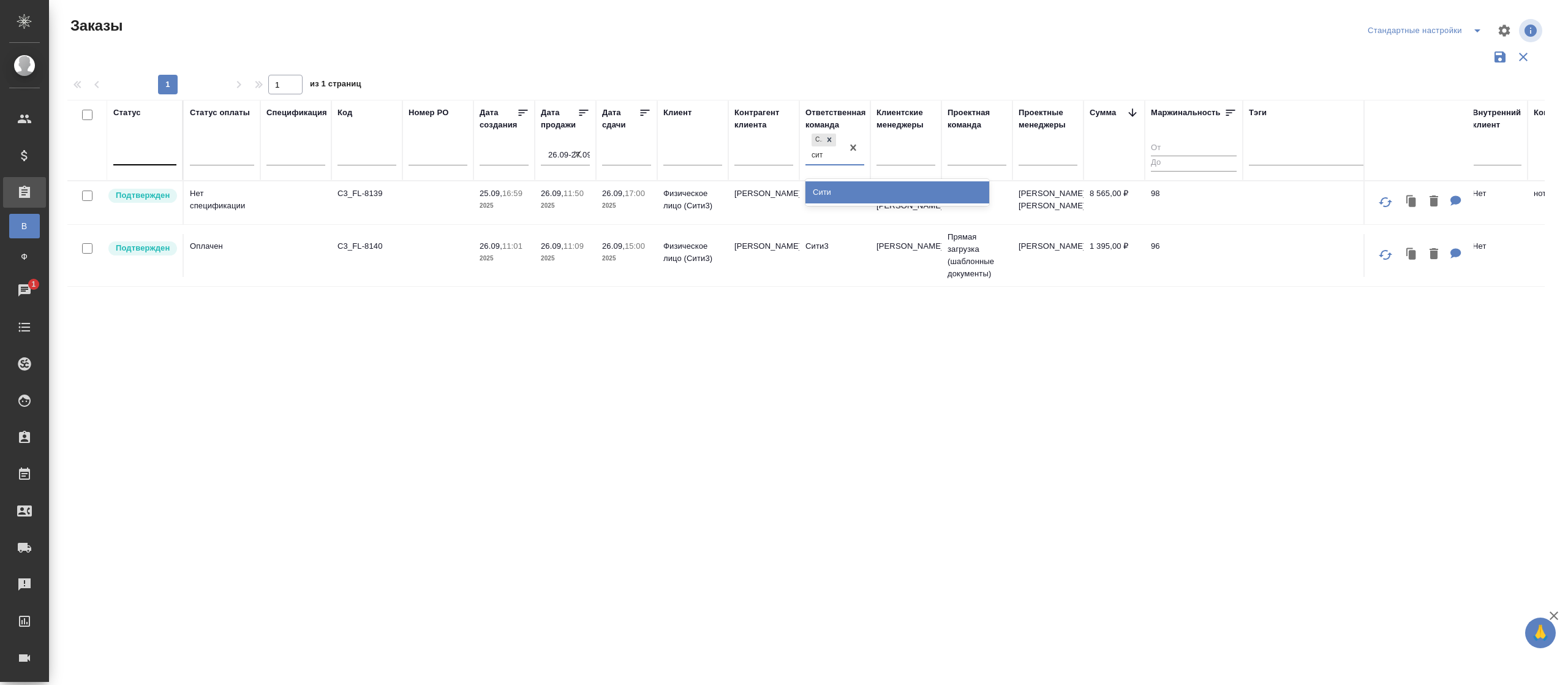
type input "сити"
click at [831, 184] on div "Сити" at bounding box center [898, 193] width 184 height 22
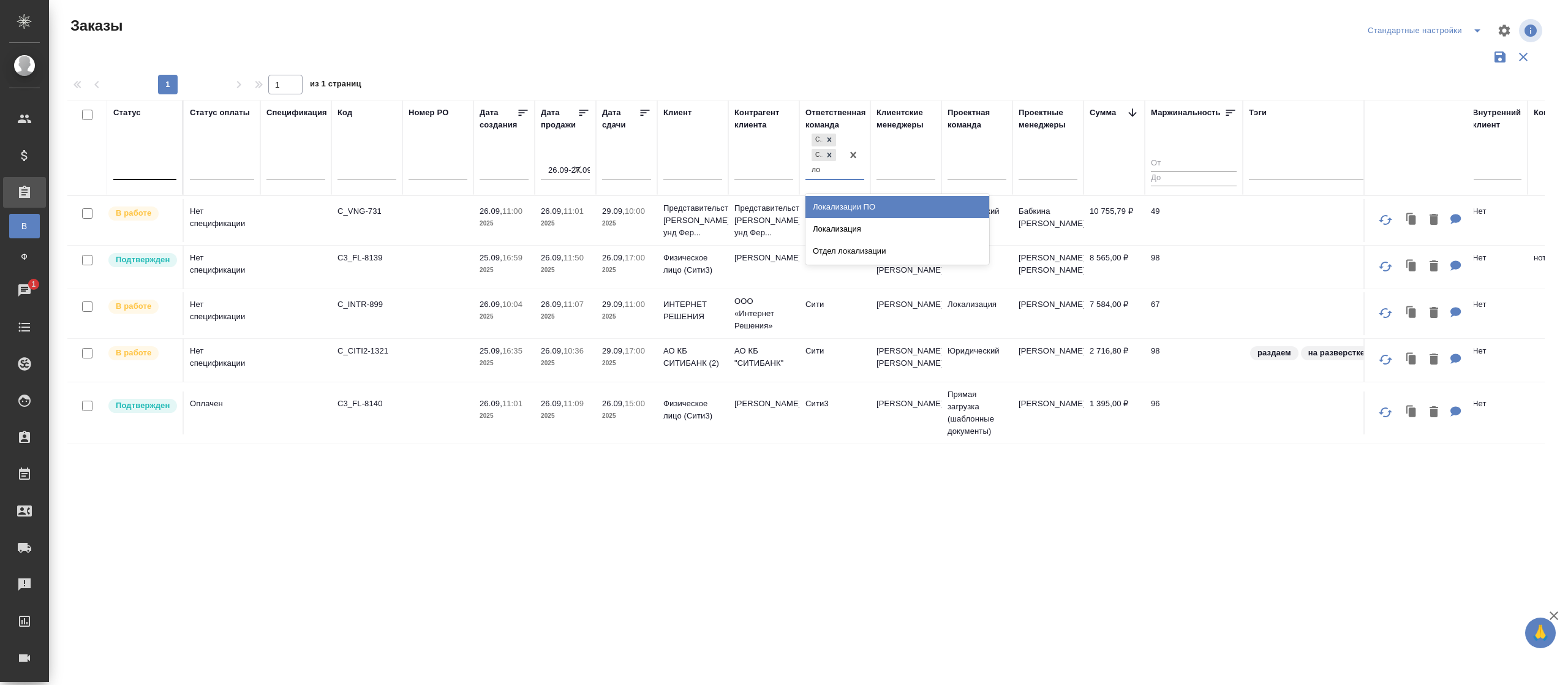
type input "л"
type input "таг"
click at [836, 204] on div "Таганка" at bounding box center [898, 207] width 184 height 22
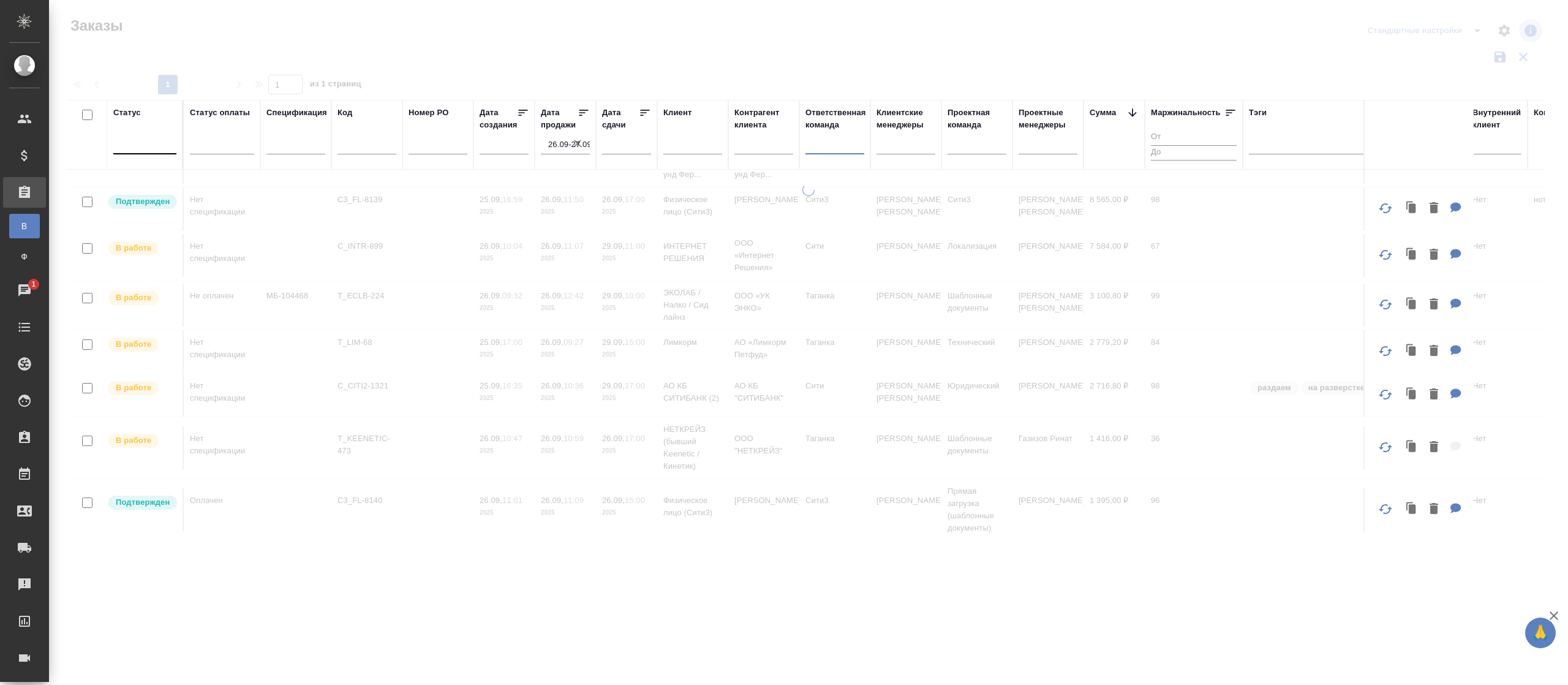
scroll to position [59, 0]
click at [838, 142] on div at bounding box center [835, 141] width 58 height 18
type input "пу"
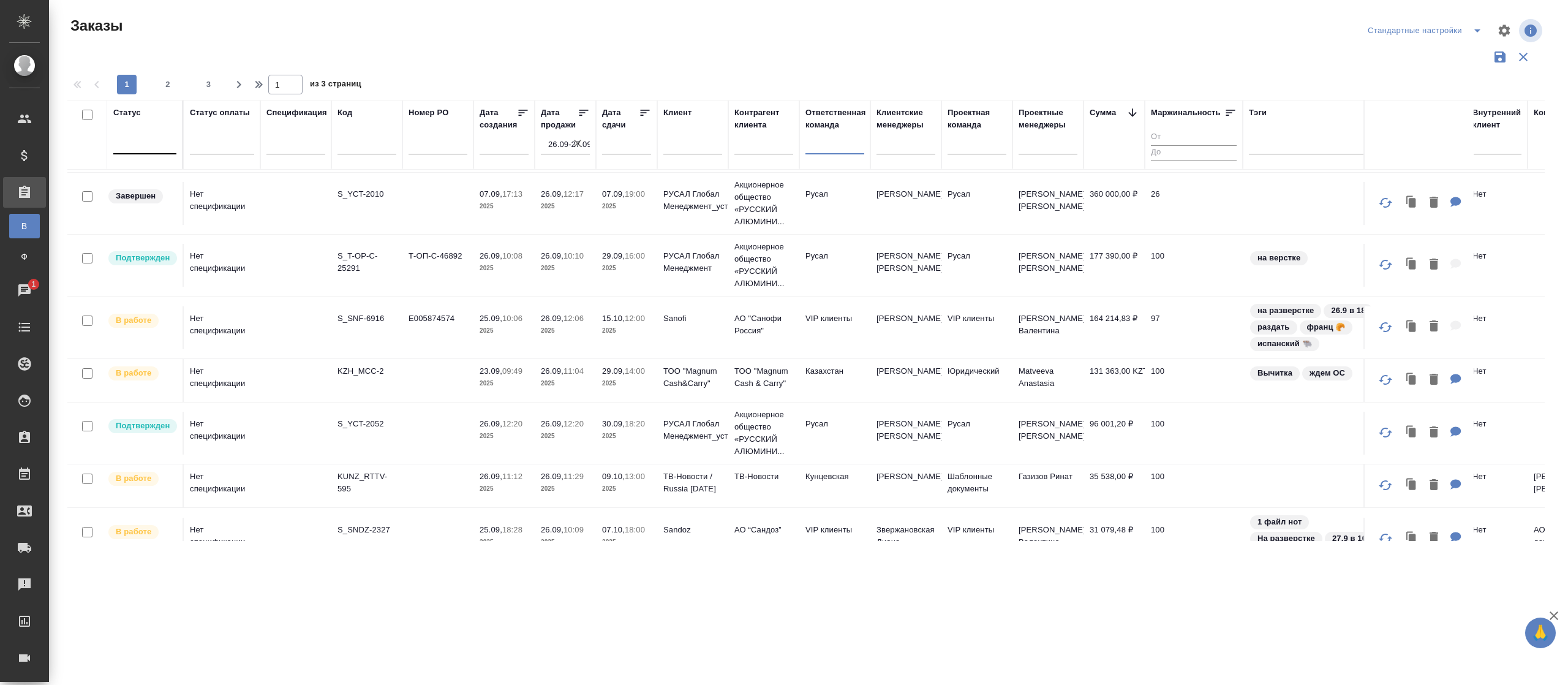
click at [834, 151] on div at bounding box center [835, 142] width 58 height 23
type input "пуш"
click at [831, 181] on div "Пушкинская" at bounding box center [898, 181] width 184 height 22
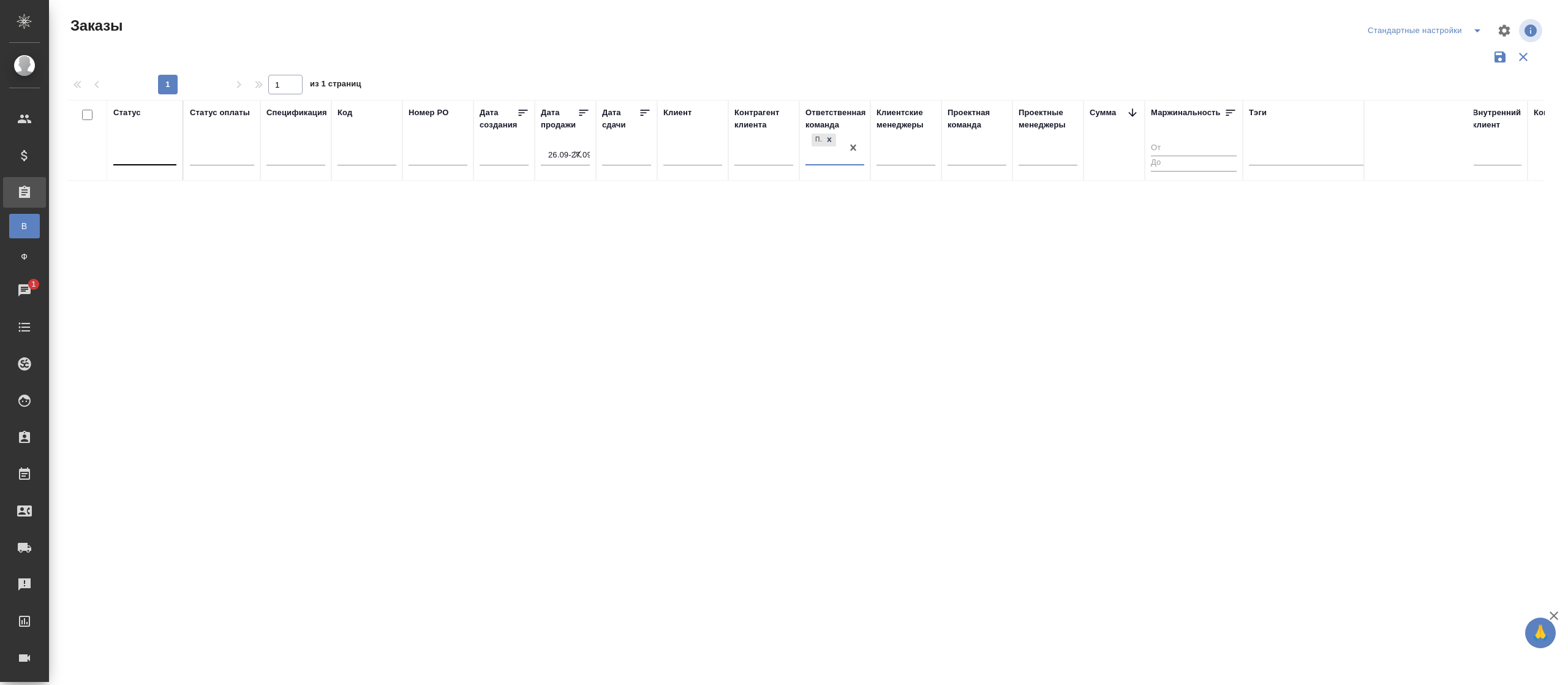
scroll to position [0, 0]
click at [832, 137] on icon at bounding box center [829, 139] width 9 height 9
click at [829, 149] on div at bounding box center [835, 141] width 58 height 18
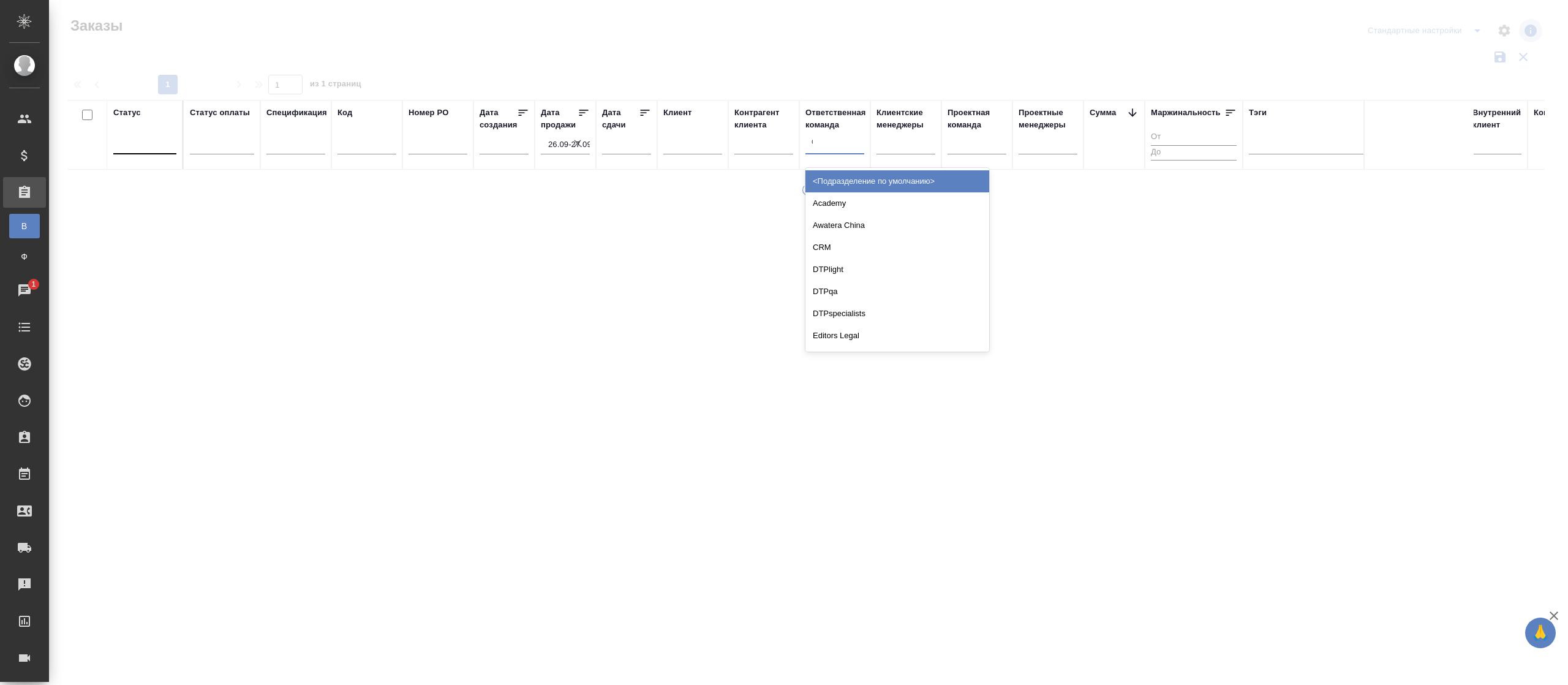
type input "смо"
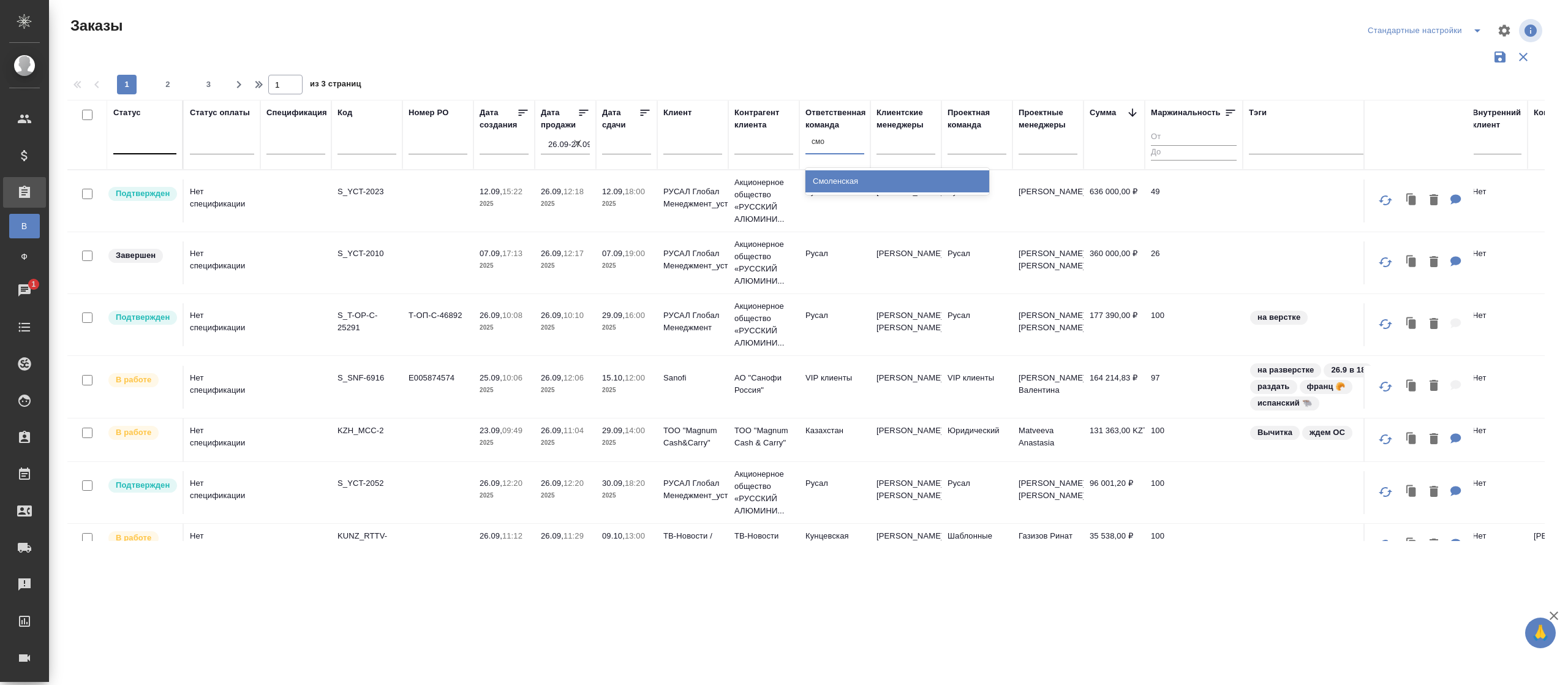
click at [829, 185] on div "Смоленская" at bounding box center [898, 181] width 184 height 22
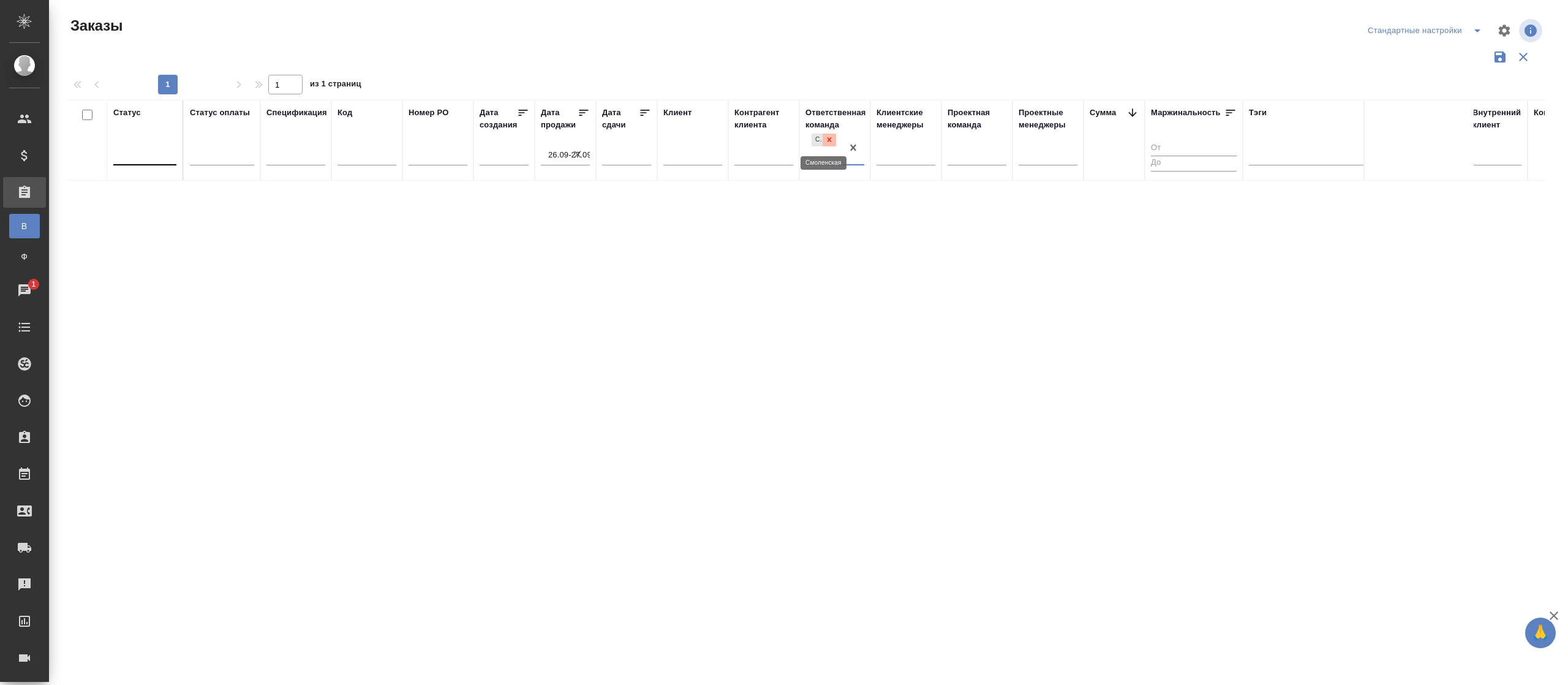
click at [825, 139] on icon at bounding box center [829, 139] width 9 height 9
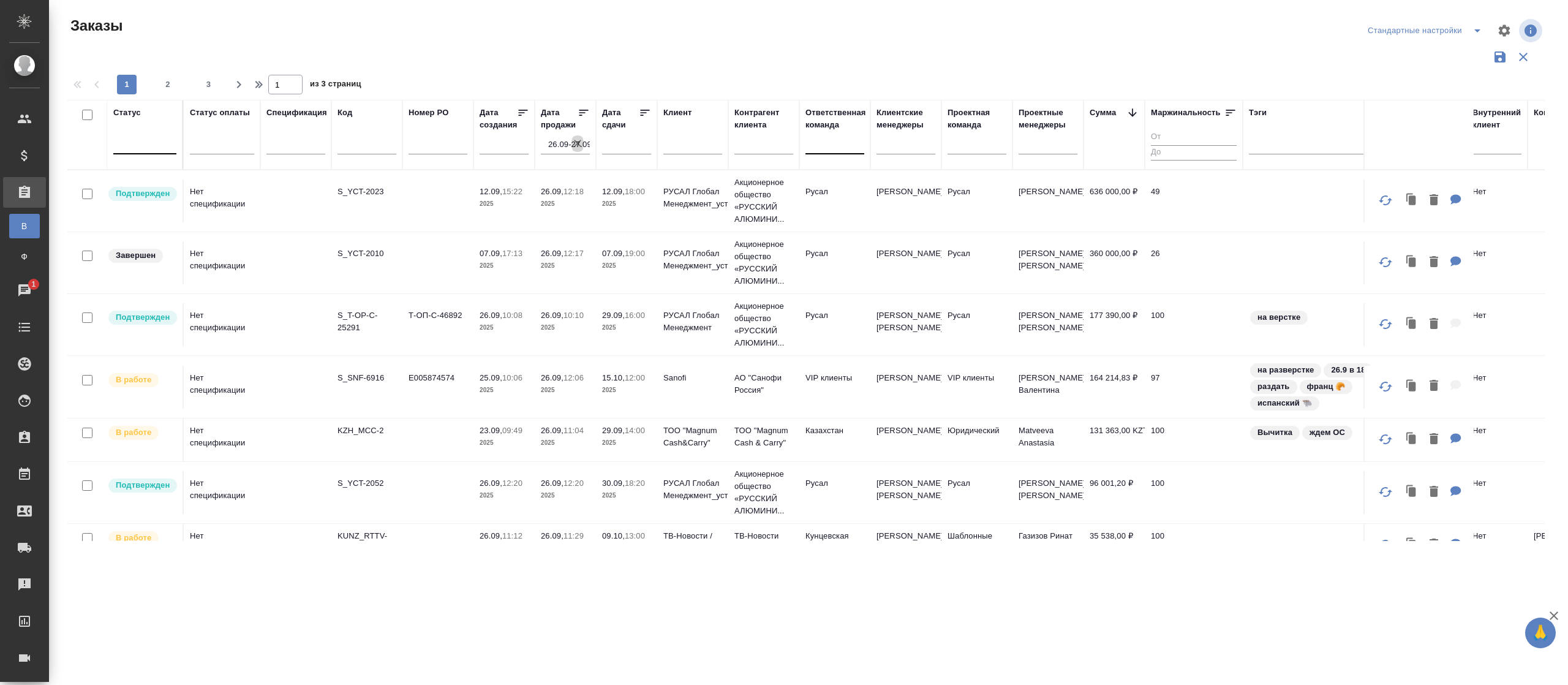
click at [572, 139] on icon "button" at bounding box center [578, 143] width 12 height 12
